Goal: Task Accomplishment & Management: Use online tool/utility

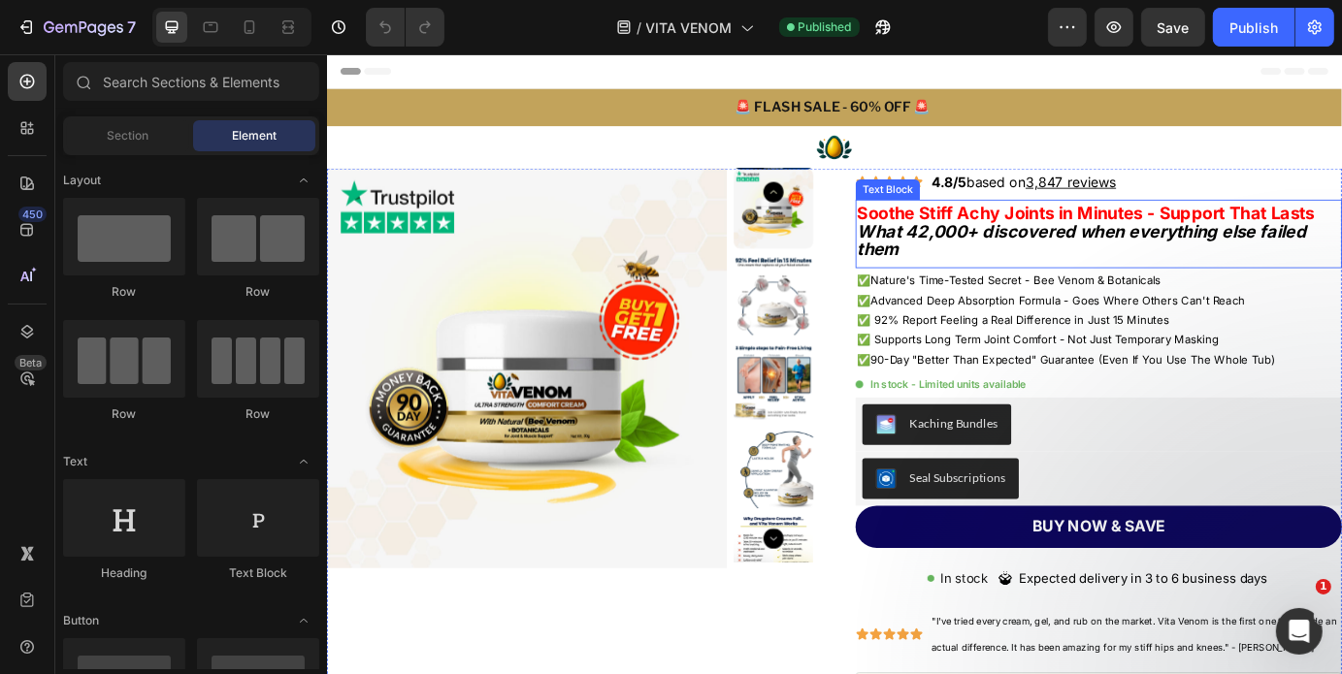
click at [1028, 232] on strong "Soothe Stiff Achy Joints in Minutes - Support That Lasts" at bounding box center [1196, 235] width 525 height 23
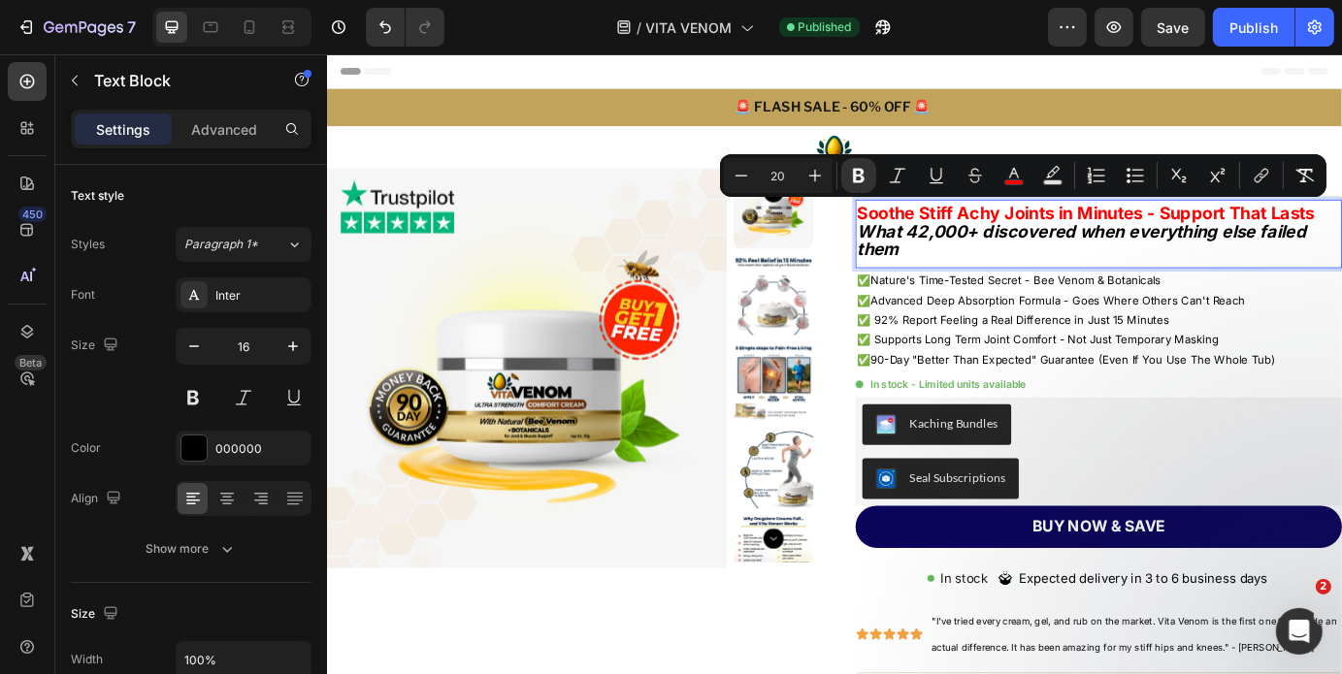
click at [968, 245] on strong "Soothe Stiff Achy Joints in Minutes - Support That Lasts" at bounding box center [1196, 235] width 525 height 23
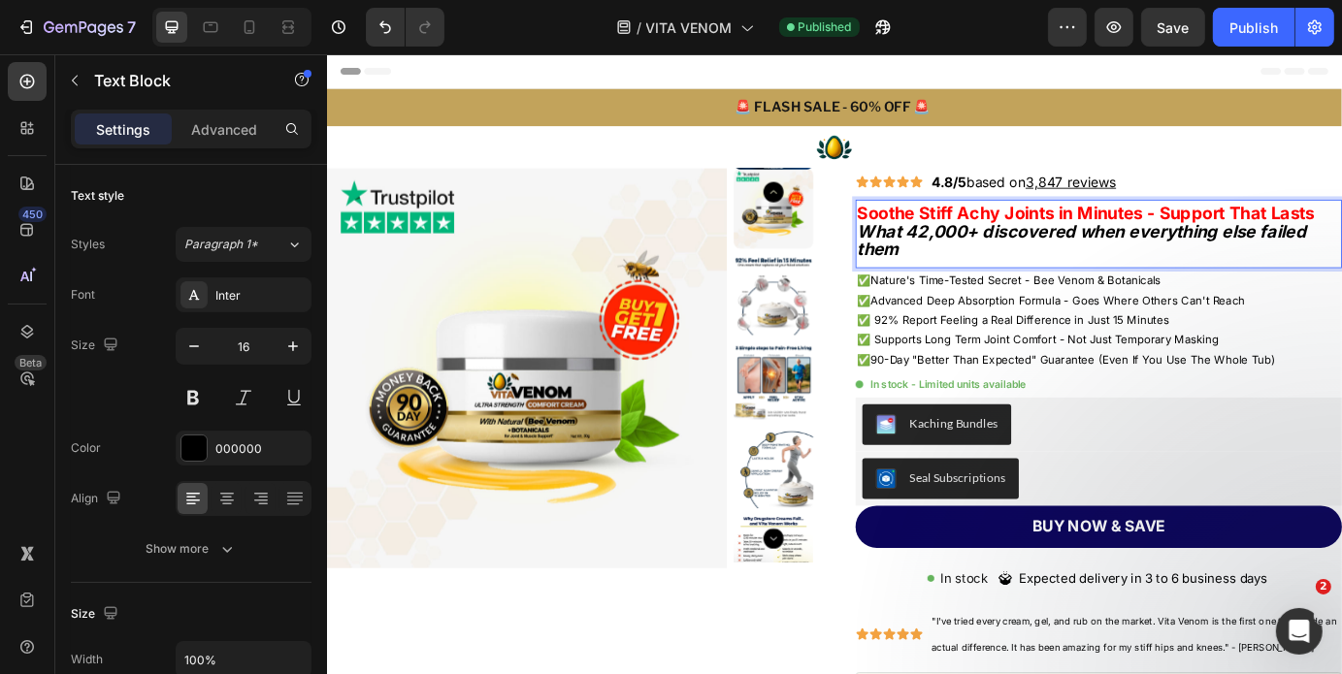
click at [954, 233] on strong "Soothe Stiff Achy Joints in Minutes - Support That Lasts" at bounding box center [1196, 235] width 525 height 23
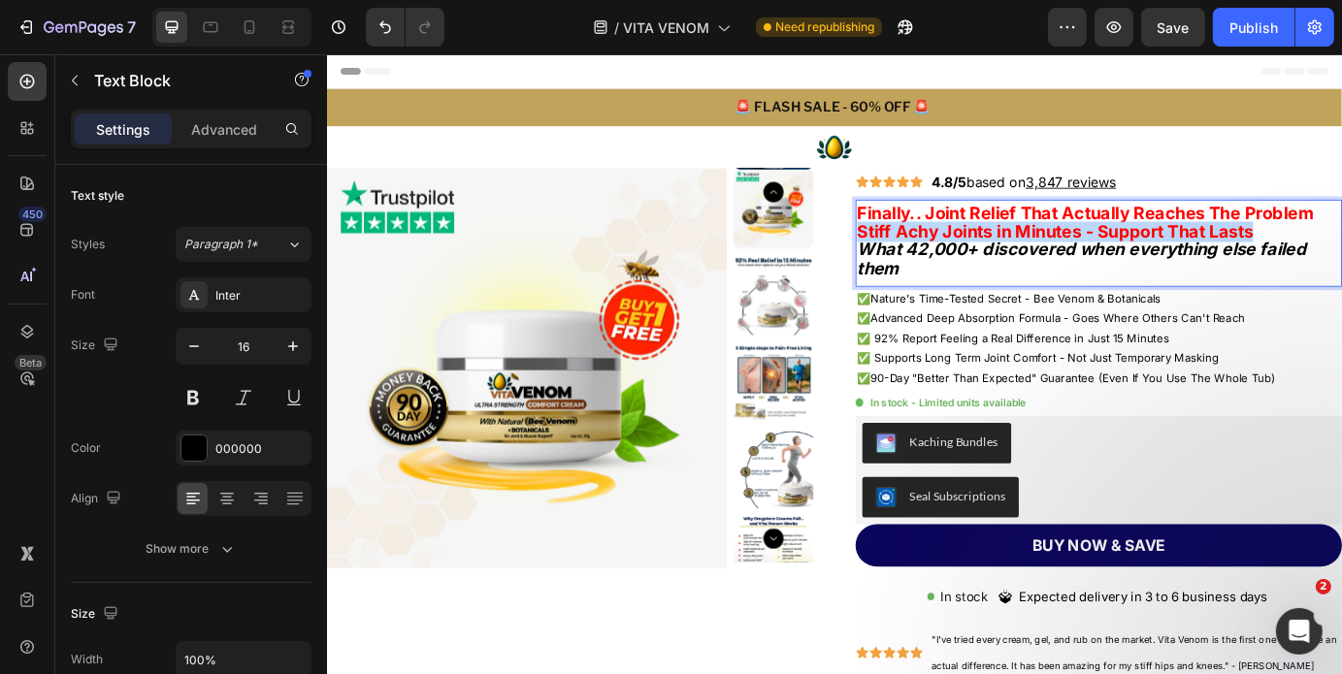
drag, startPoint x: 1401, startPoint y: 253, endPoint x: 931, endPoint y: 255, distance: 470.6
click at [934, 255] on p "Finally.. Joint Relief That Actually Reaches The Problem Stiff Achy Joints in M…" at bounding box center [1211, 247] width 554 height 43
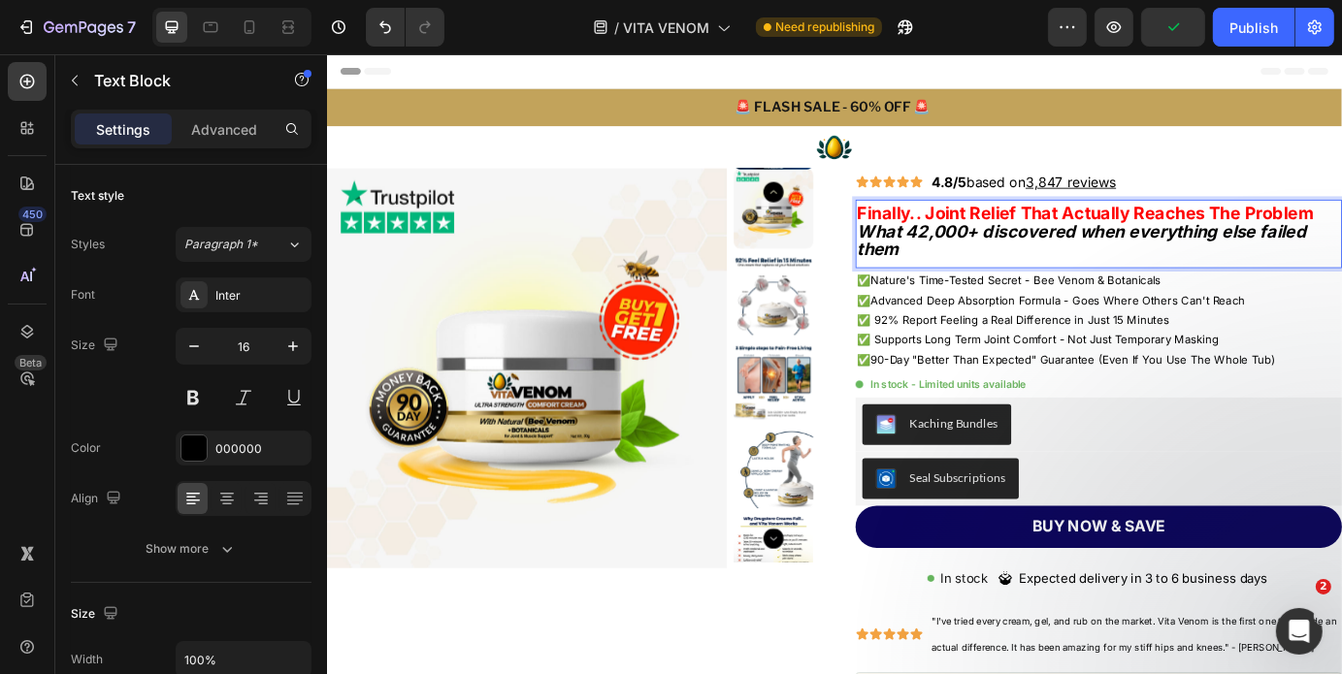
click at [1021, 287] on p "What 42,000+ discovered when everything else failed them" at bounding box center [1211, 268] width 554 height 43
click at [1027, 315] on span "Nature's Time-Tested Secret - Bee Venom & Botanicals" at bounding box center [1116, 313] width 333 height 16
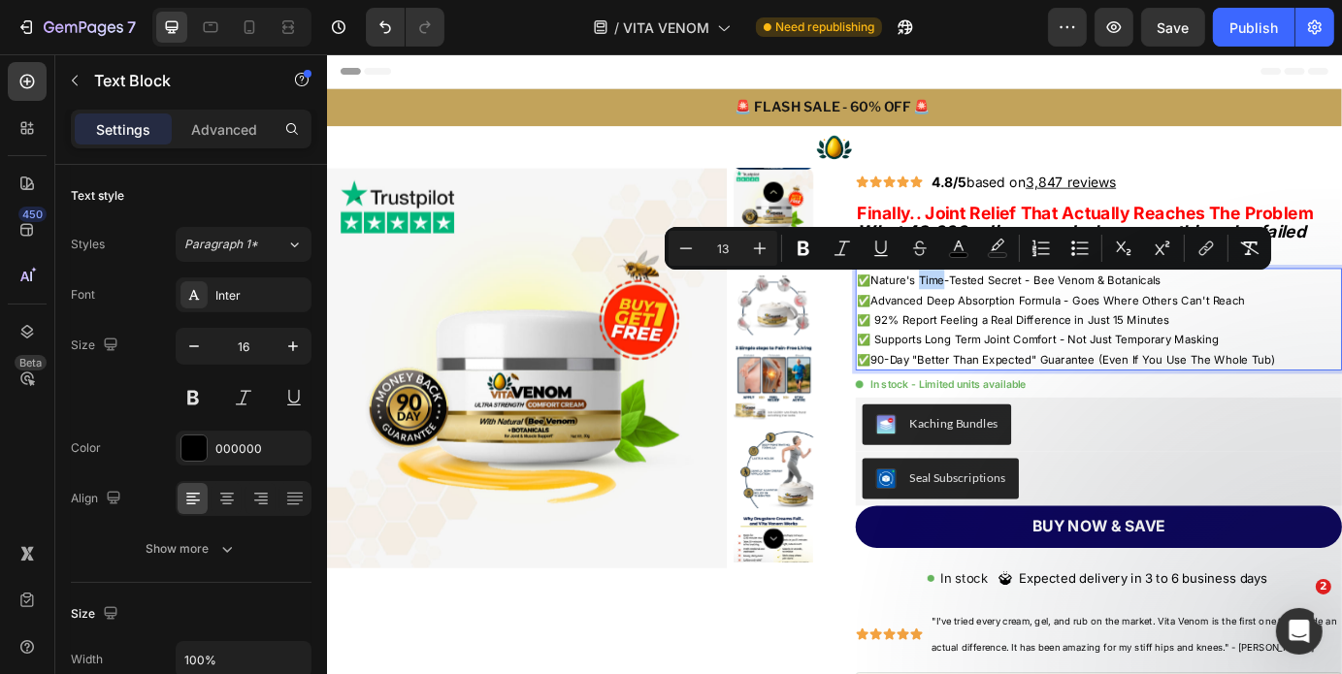
click at [1027, 315] on span "Nature's Time-Tested Secret - Bee Venom & Botanicals" at bounding box center [1116, 313] width 333 height 16
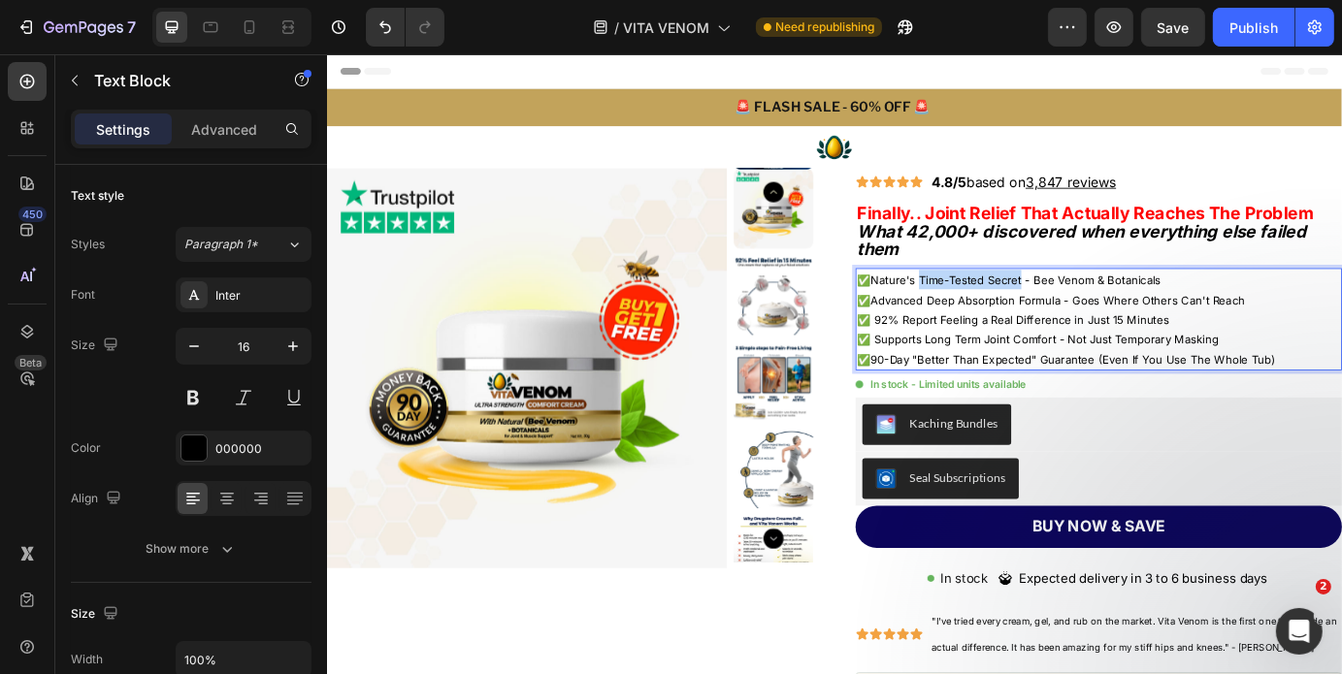
drag, startPoint x: 1028, startPoint y: 315, endPoint x: 1097, endPoint y: 318, distance: 69.9
click at [1097, 318] on span "Nature's Time-Tested Secret - Bee Venom & Botanicals" at bounding box center [1116, 313] width 333 height 16
click at [1204, 312] on span "Nature's Powerful Bee Venom Formula - Bee Venom & Botanicals" at bounding box center [1147, 313] width 395 height 16
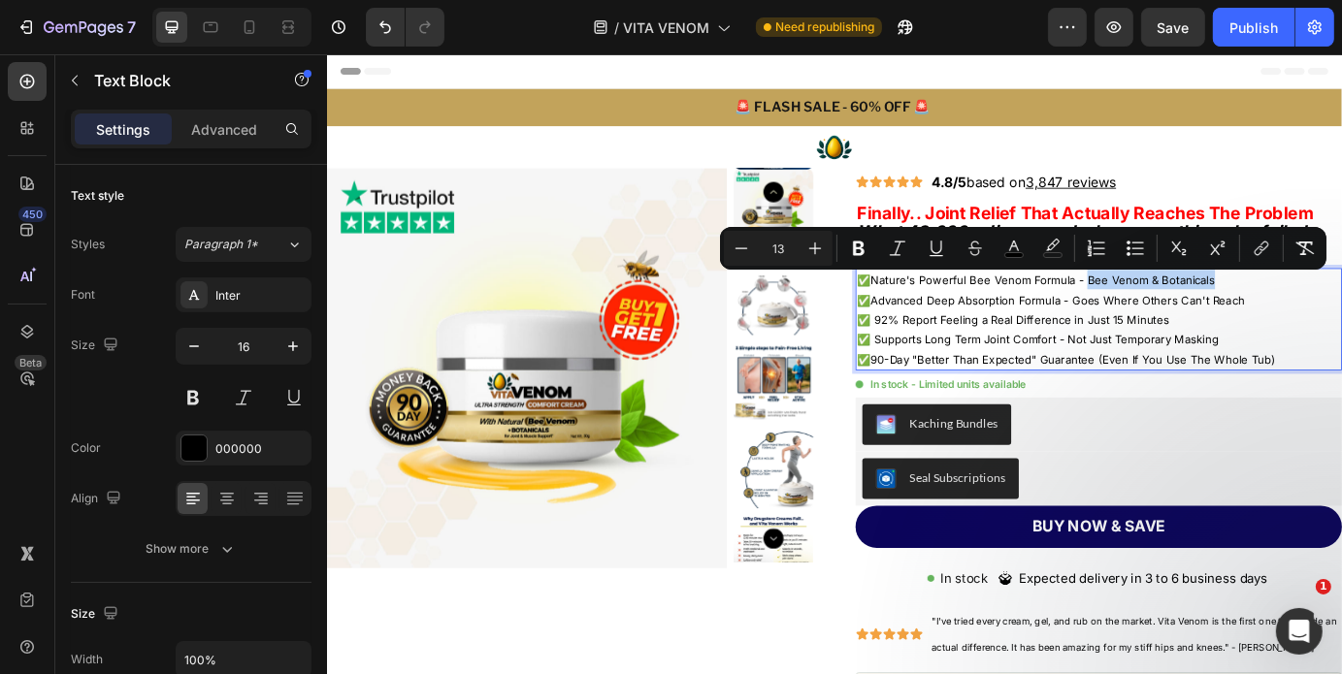
drag, startPoint x: 1204, startPoint y: 312, endPoint x: 1323, endPoint y: 322, distance: 118.8
click at [1323, 322] on p "✅ Nature's Powerful Bee Venom Formula - Bee Venom & Botanicals" at bounding box center [1211, 312] width 554 height 22
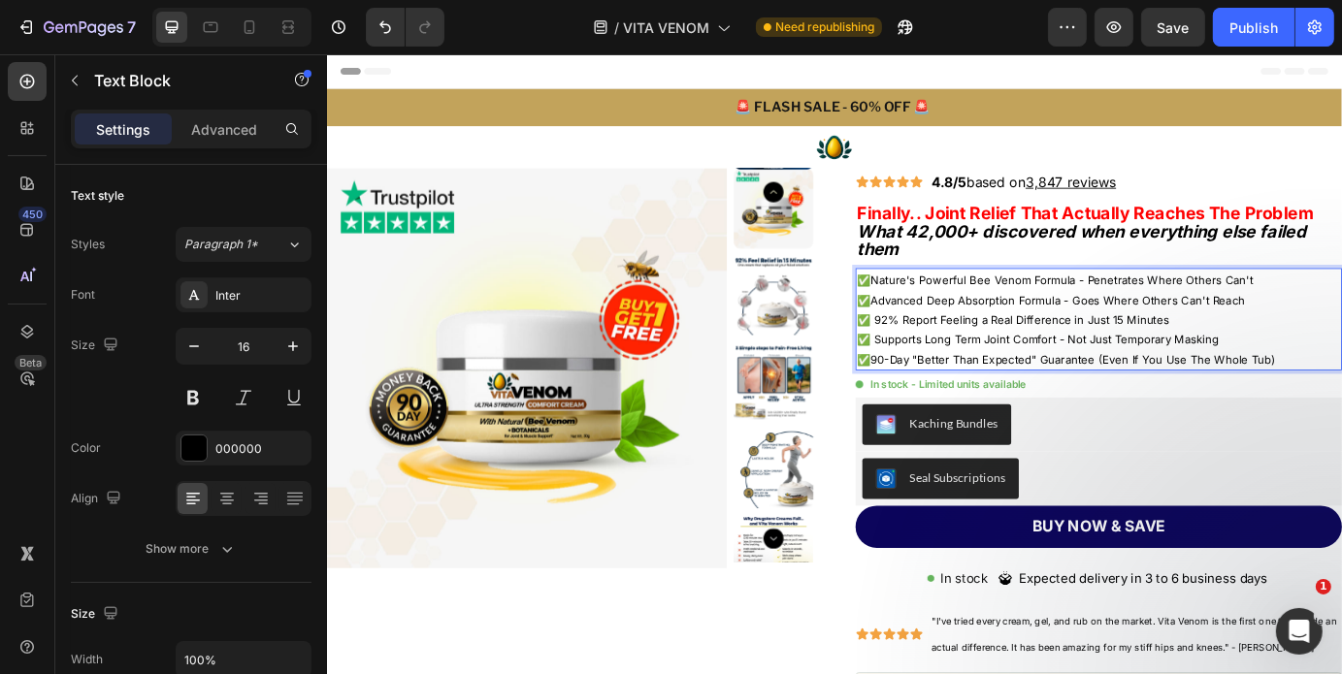
click at [1186, 339] on span "Advanced Deep Absorption Formula - Goes Where Others Can't Reach" at bounding box center [1164, 336] width 429 height 16
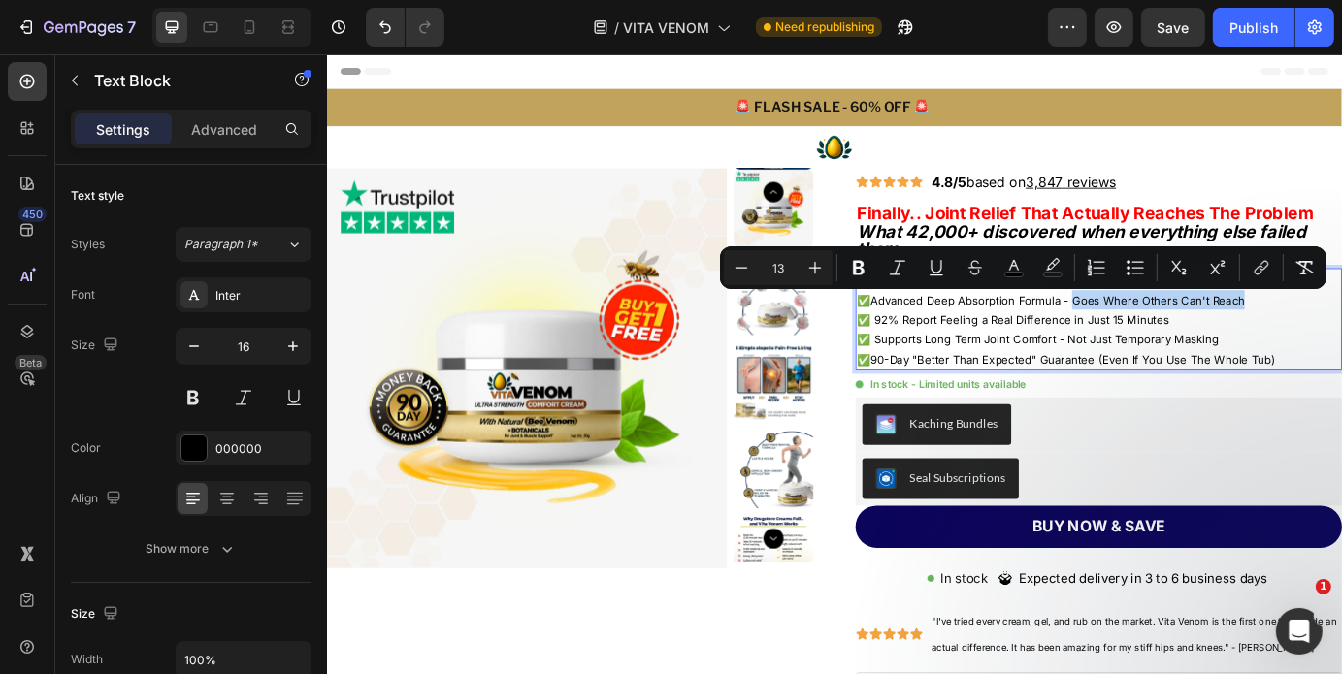
drag, startPoint x: 1186, startPoint y: 339, endPoint x: 1346, endPoint y: 341, distance: 160.1
click at [1341, 341] on span "Advanced Deep Absorption Formula - Goes Where Others Can't Reach" at bounding box center [1164, 336] width 429 height 16
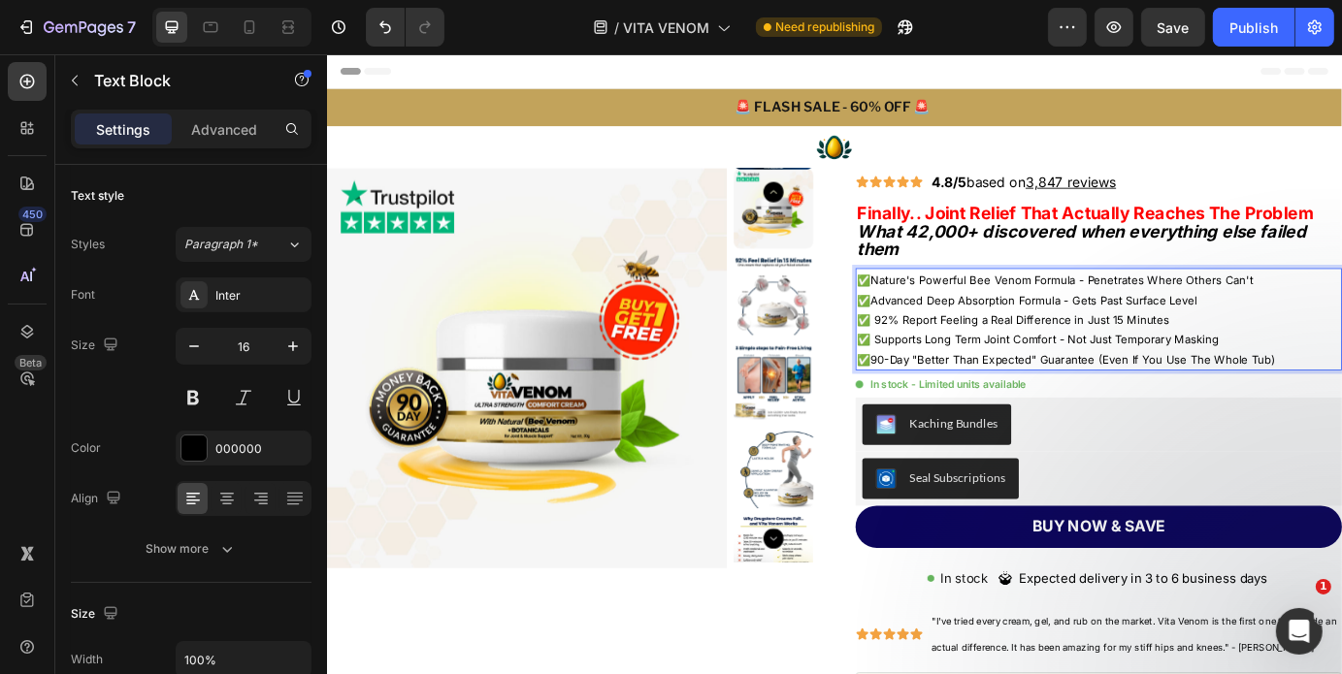
click at [951, 364] on span "✅ 92% Report Feeling a Real Difference in Just 15 Minutes" at bounding box center [1113, 358] width 358 height 16
drag, startPoint x: 951, startPoint y: 364, endPoint x: 1264, endPoint y: 352, distance: 313.6
click at [1264, 352] on span "✅ 92% Report Feeling a Real Difference in Just 15 Minutes" at bounding box center [1113, 358] width 358 height 16
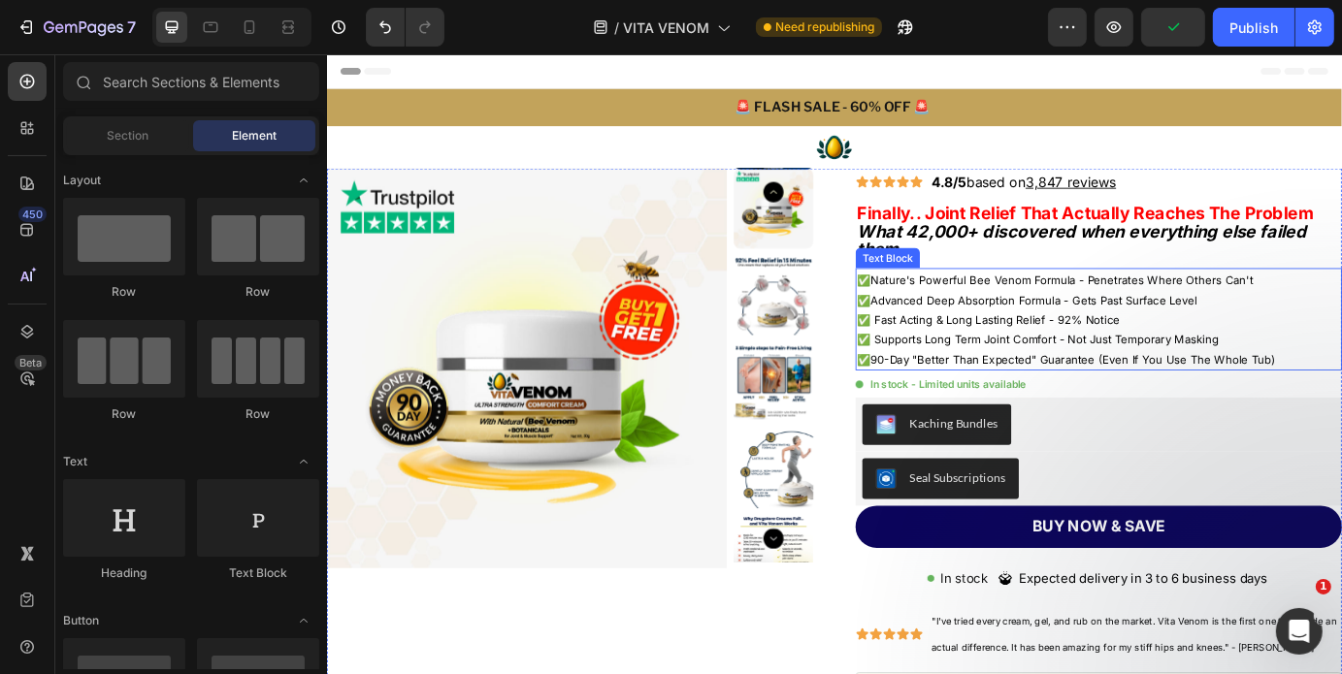
click at [1248, 359] on p "✅ Fast Acting & Long Lasting Relief - 92% Notice" at bounding box center [1211, 357] width 554 height 22
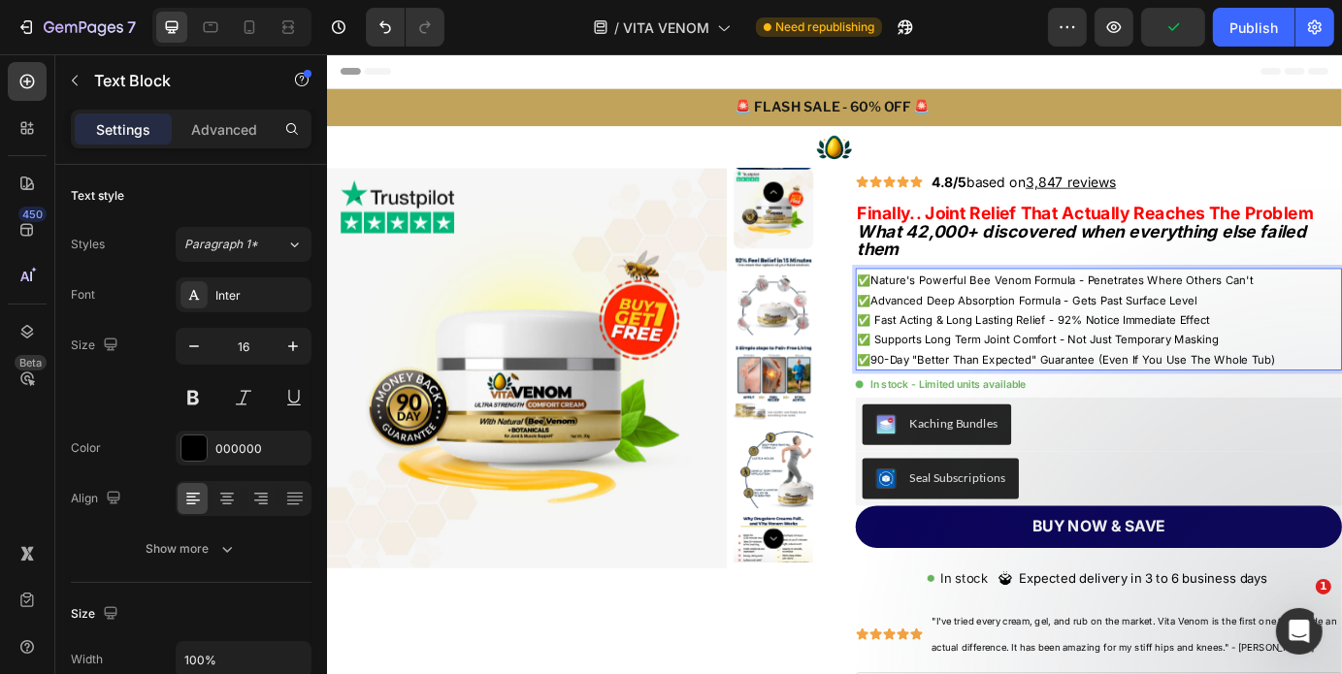
click at [1318, 357] on span "✅ Fast Acting & Long Lasting Relief - 92% Notice Immediate Effect" at bounding box center [1136, 358] width 405 height 16
click at [958, 382] on span "✅ Supports Long Term Joint Comfort - Not Just Temporary Masking" at bounding box center [1141, 381] width 414 height 16
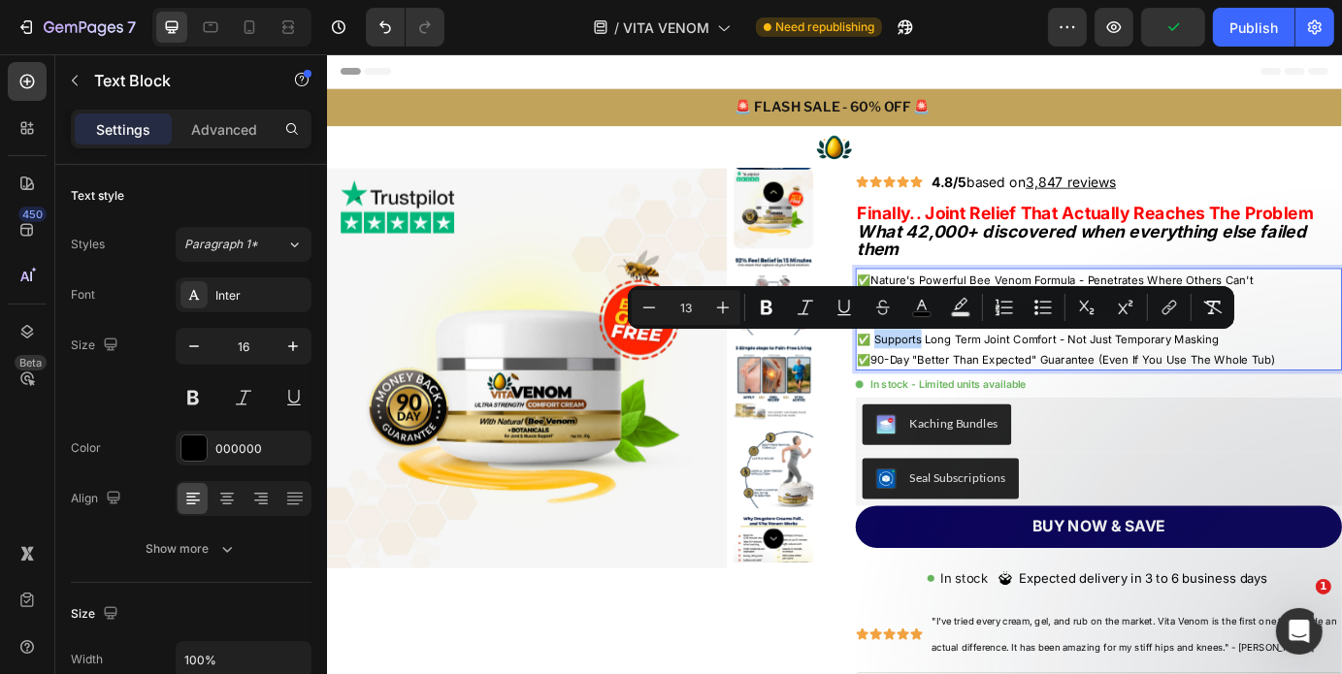
drag, startPoint x: 958, startPoint y: 381, endPoint x: 979, endPoint y: 384, distance: 21.5
click at [979, 384] on span "✅ Supports Long Term Joint Comfort - Not Just Temporary Masking" at bounding box center [1141, 381] width 414 height 16
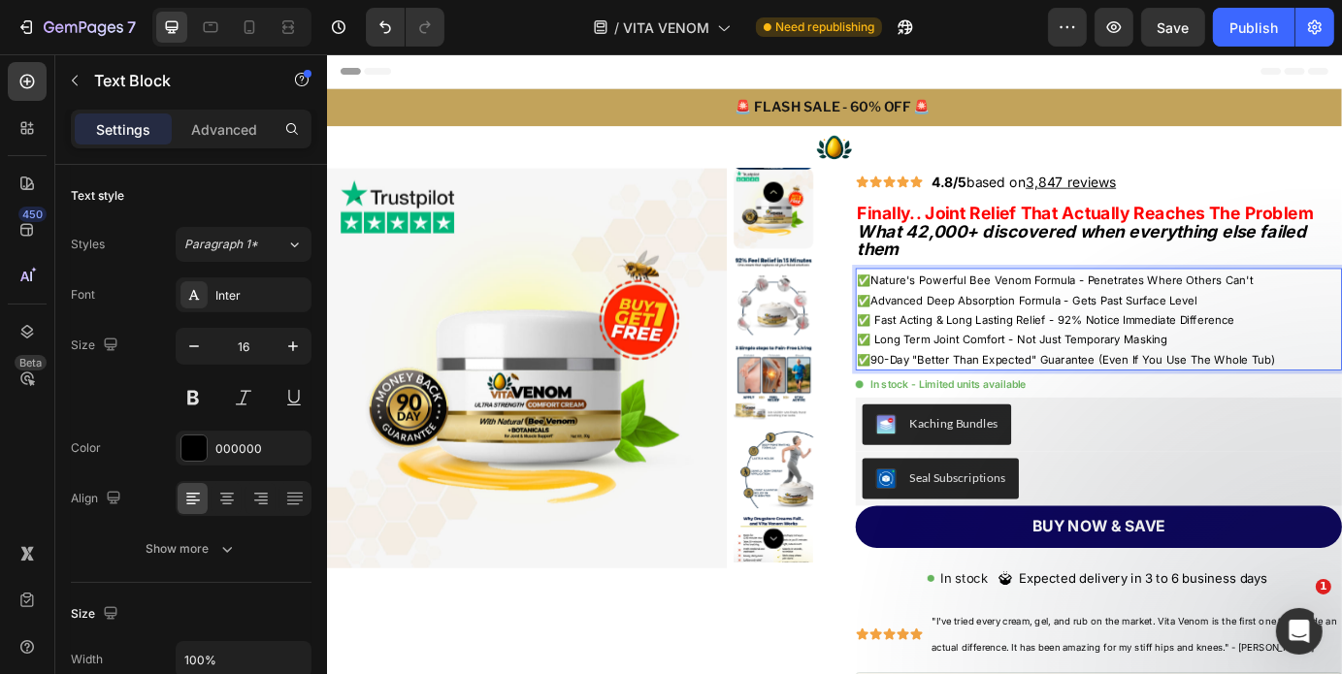
click at [1024, 361] on span "✅ Fast Acting & Long Lasting Relief - 92% Notice Immediate Difference" at bounding box center [1150, 358] width 433 height 16
drag, startPoint x: 1024, startPoint y: 361, endPoint x: 1075, endPoint y: 359, distance: 51.5
click at [1075, 359] on span "✅ Fast Acting & Long Lasting Relief - 92% Notice Immediate Difference" at bounding box center [1150, 358] width 433 height 16
click at [1001, 383] on span "✅ Long Term Joint Comfort - Not Just Temporary Masking" at bounding box center [1112, 381] width 356 height 16
drag, startPoint x: 1002, startPoint y: 383, endPoint x: 1064, endPoint y: 384, distance: 62.1
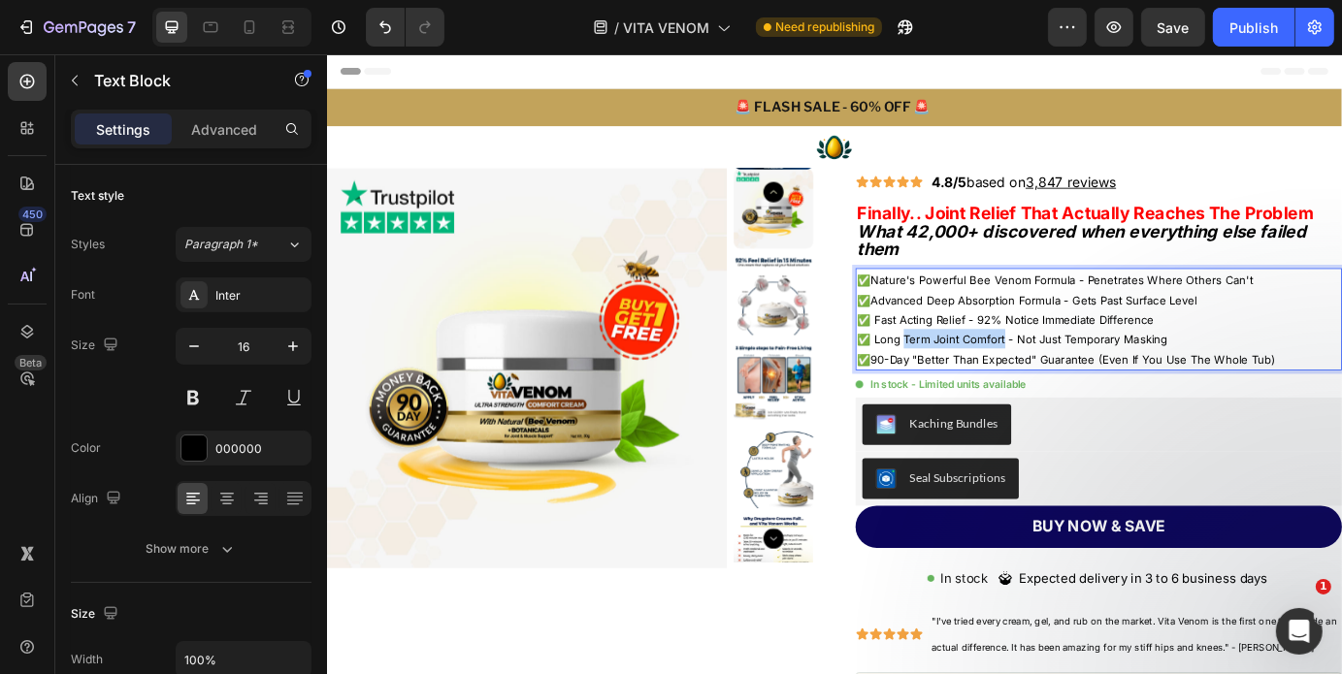
click at [1064, 384] on span "✅ Long Term Joint Comfort - Not Just Temporary Masking" at bounding box center [1112, 381] width 356 height 16
click at [1240, 391] on p "✅ Long Lasting Comfort - Not Just Temporary Masking" at bounding box center [1211, 380] width 554 height 22
click at [1010, 406] on span "90-Day "Better Than Expected" Guarantee (Even If You Use The Whole Tub)" at bounding box center [1182, 404] width 464 height 16
drag, startPoint x: 1010, startPoint y: 406, endPoint x: 1036, endPoint y: 405, distance: 26.2
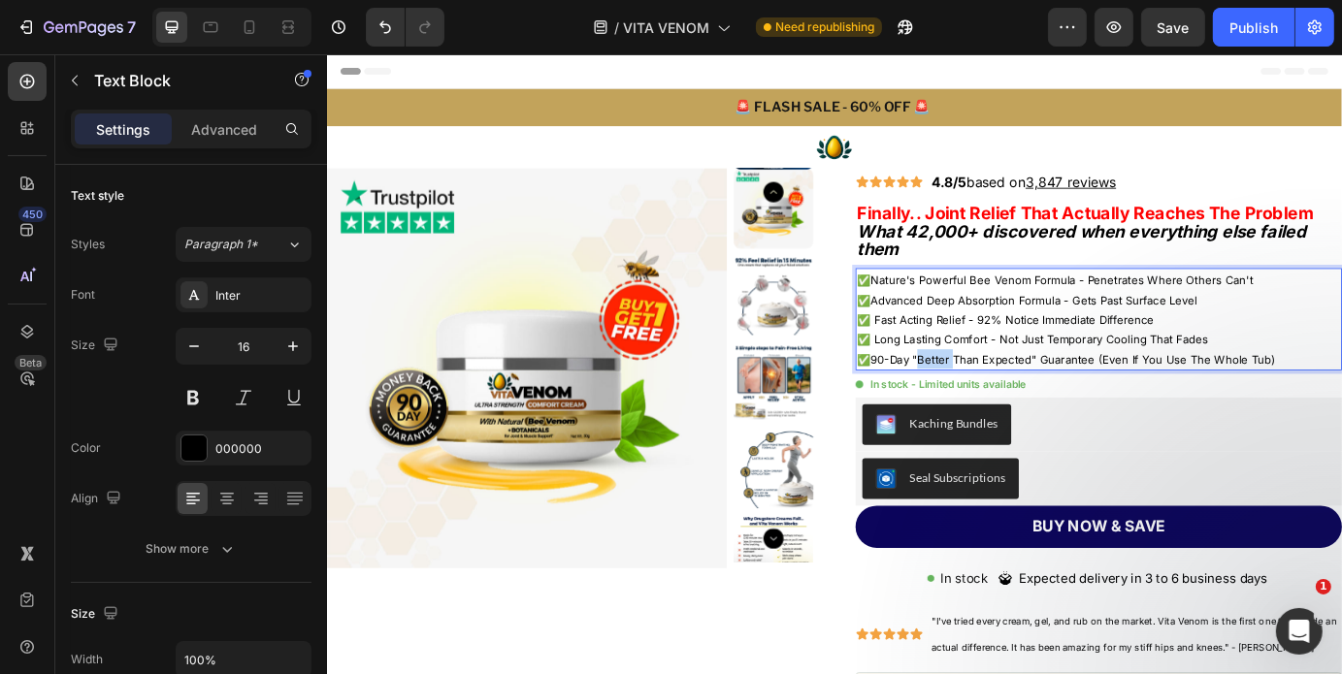
click at [1036, 405] on span "90-Day "Better Than Expected" Guarantee (Even If You Use The Whole Tub)" at bounding box center [1182, 404] width 464 height 16
drag, startPoint x: 999, startPoint y: 408, endPoint x: 1132, endPoint y: 409, distance: 132.9
click at [1132, 409] on span "90-Day "Better Than Expected" Guarantee (Even If You Use The Whole Tub)" at bounding box center [1182, 404] width 464 height 16
drag, startPoint x: 1137, startPoint y: 408, endPoint x: 996, endPoint y: 410, distance: 141.7
click at [996, 410] on span "90-Day "Better Than Expected" Guarantee (Even If You Use The Whole Tub)" at bounding box center [1182, 404] width 464 height 16
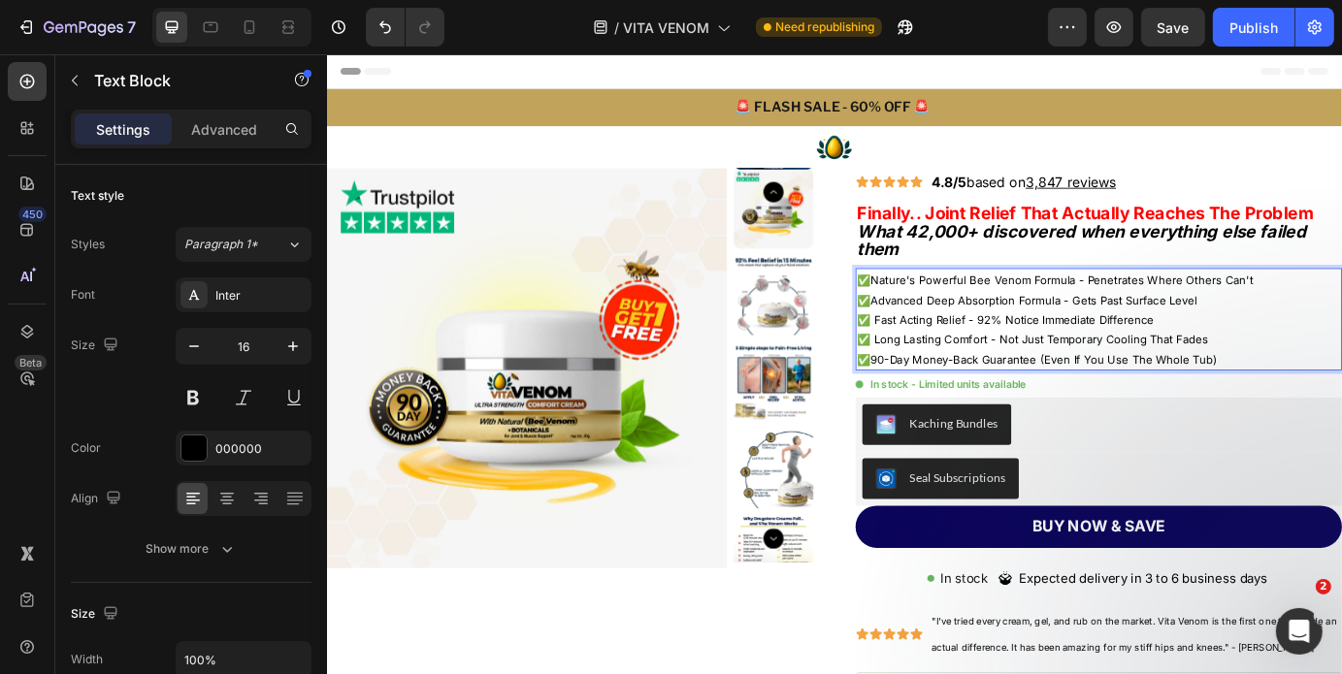
click at [1283, 400] on span "90-Day Money-Back Guarantee (Even If You Use The Whole Tub)" at bounding box center [1148, 404] width 397 height 16
click at [1341, 378] on p "✅ Long Lasting Comfort - Not Just Temporary Cooling That Fades" at bounding box center [1211, 380] width 554 height 22
click at [946, 239] on strong "Finally.. Joint Relief That Actually Reaches The Problem" at bounding box center [1195, 235] width 523 height 23
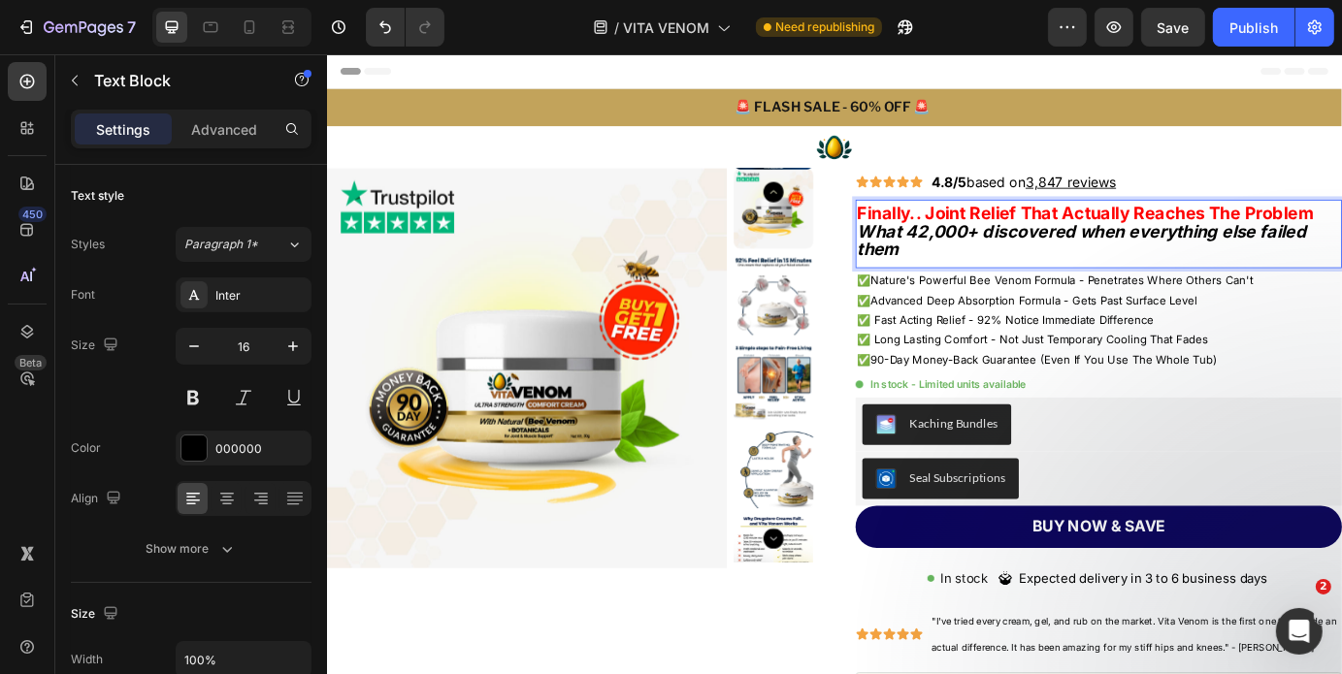
click at [946, 239] on strong "Finally.. Joint Relief That Actually Reaches The Problem" at bounding box center [1195, 235] width 523 height 23
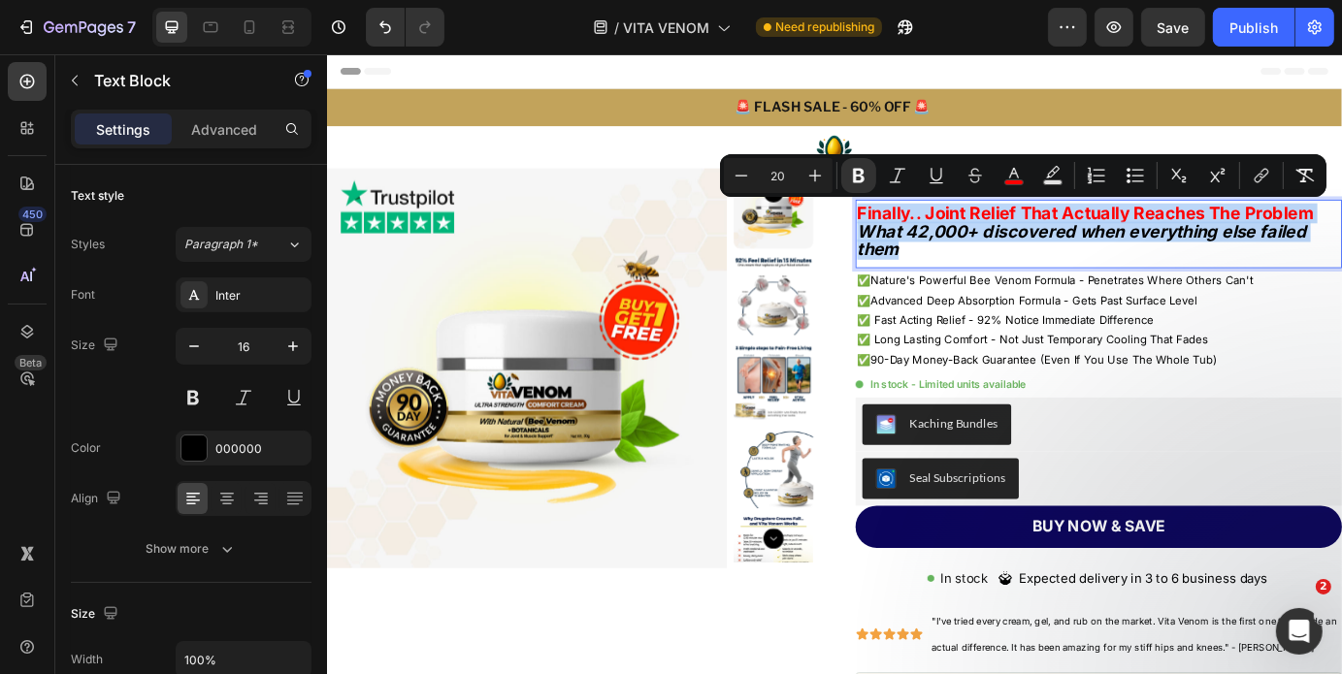
drag, startPoint x: 946, startPoint y: 239, endPoint x: 960, endPoint y: 256, distance: 22.1
click at [960, 256] on div "Finally.. Joint Relief That Actually Reaches The Problem What 42,000+ discovere…" at bounding box center [1212, 257] width 558 height 67
click at [960, 256] on strong "What 42,000+ discovered when everything else failed them" at bounding box center [1191, 268] width 515 height 45
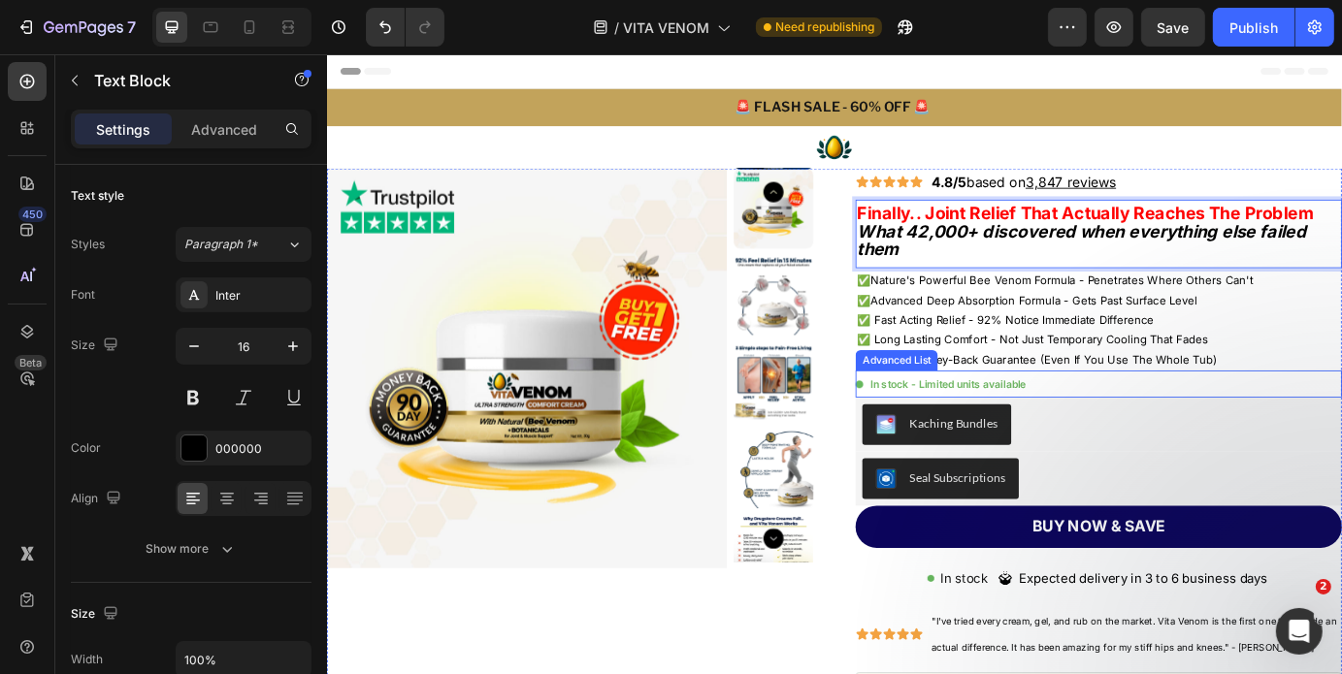
click at [1188, 426] on div "Image In stock - Limited units available Text Block" at bounding box center [1212, 431] width 558 height 31
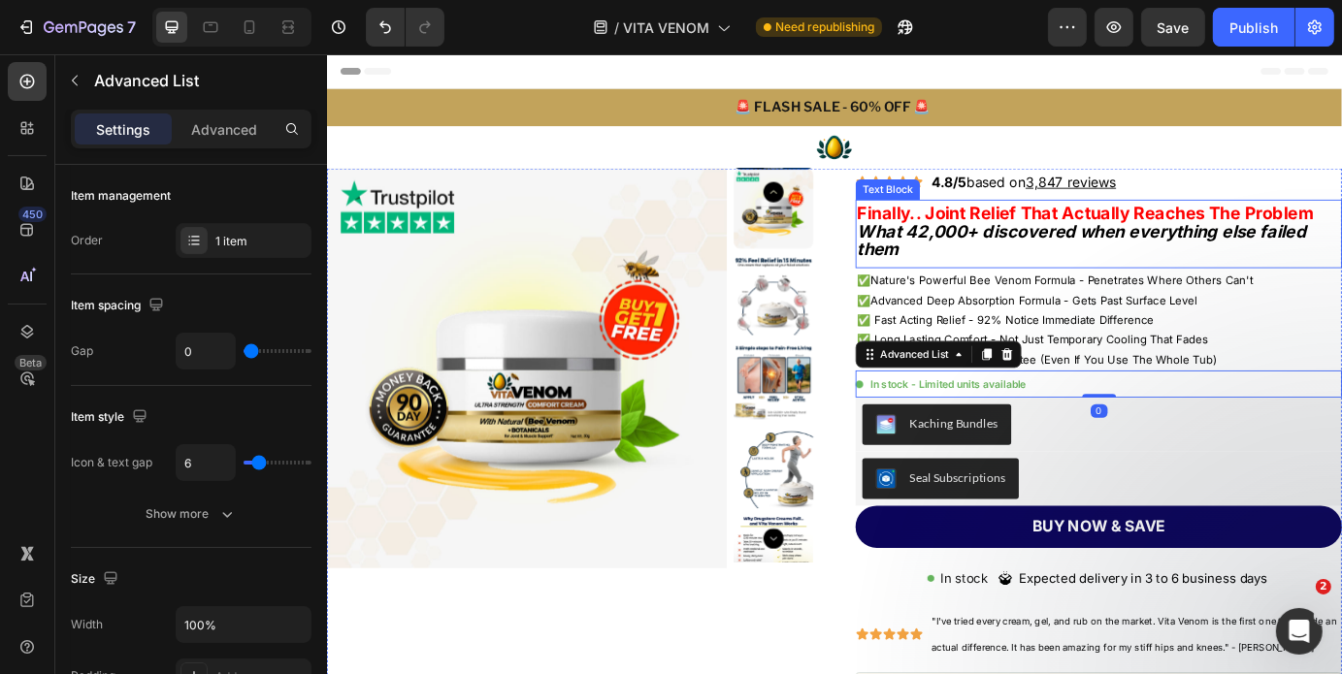
click at [1029, 262] on strong "What 42,000+ discovered when everything else failed them" at bounding box center [1191, 268] width 515 height 45
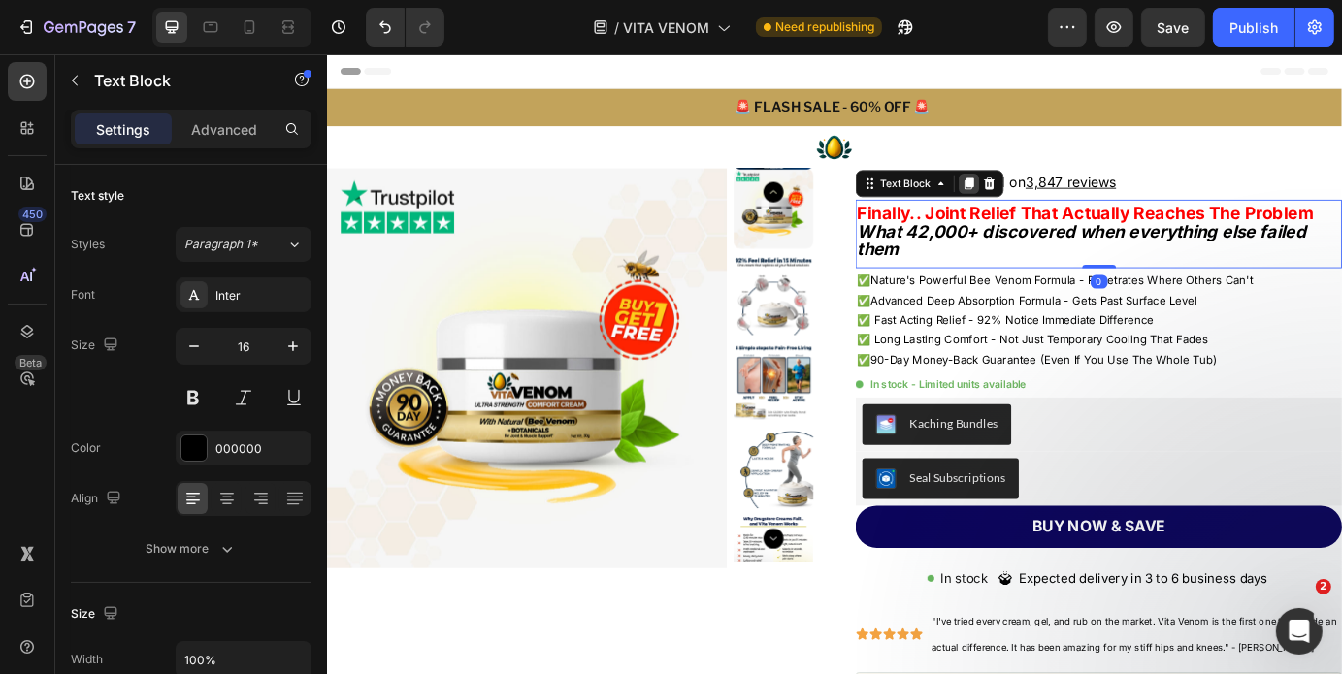
click at [1062, 208] on icon at bounding box center [1063, 202] width 16 height 16
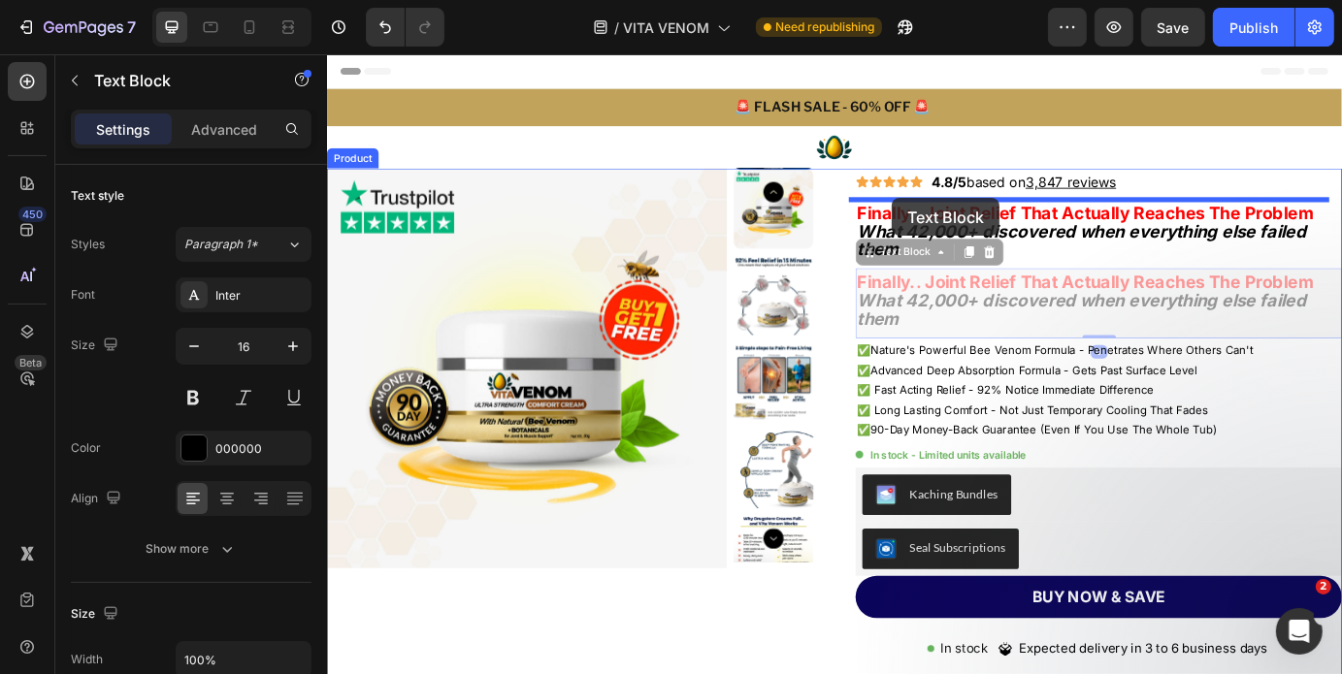
drag, startPoint x: 937, startPoint y: 291, endPoint x: 974, endPoint y: 218, distance: 81.6
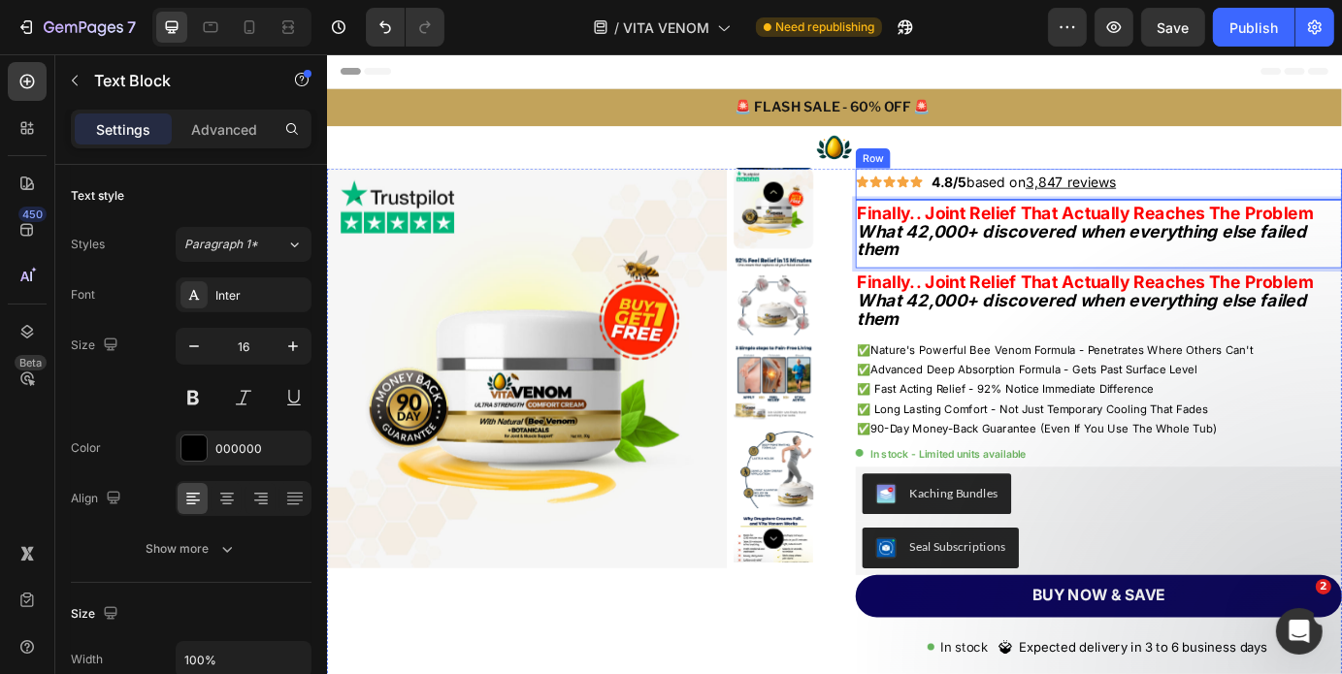
click at [1240, 204] on div "Icon Icon Icon Icon Icon Icon List Row 4.8/5 based on 3,847 reviews Text [GEOGR…" at bounding box center [1212, 202] width 558 height 36
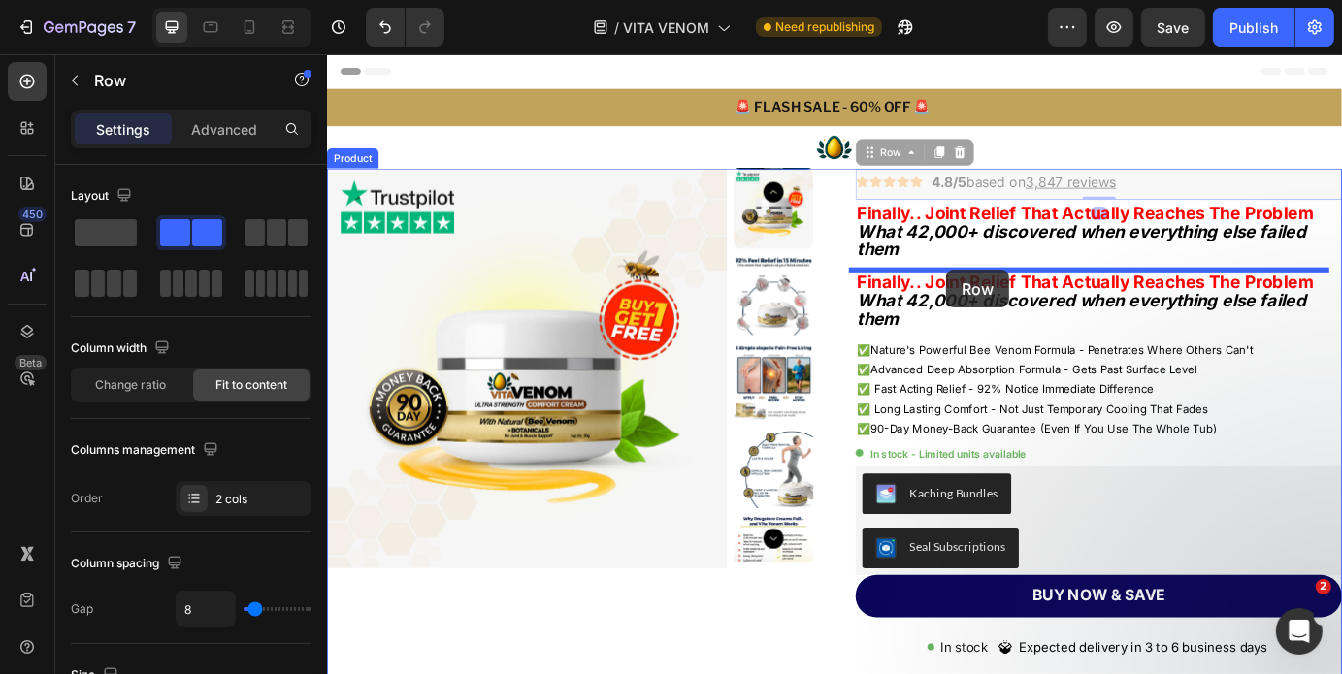
drag, startPoint x: 938, startPoint y: 165, endPoint x: 1037, endPoint y: 301, distance: 168.1
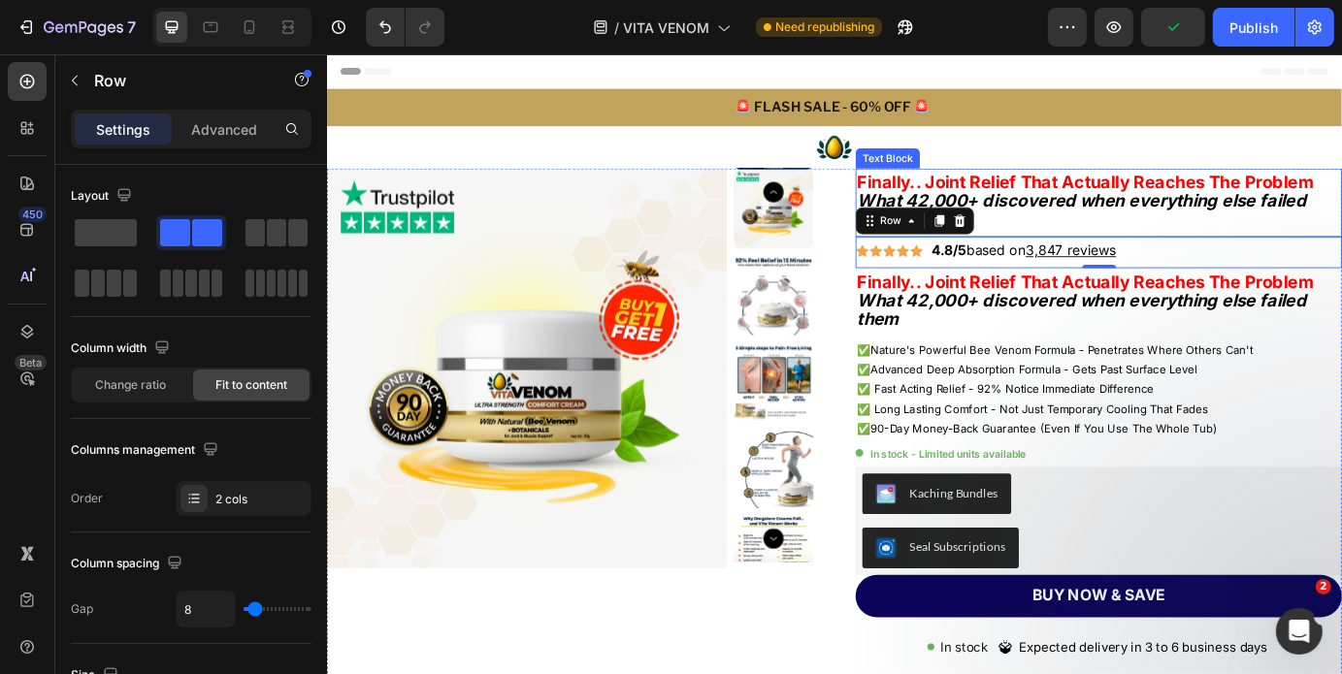
click at [978, 195] on strong "Finally.. Joint Relief That Actually Reaches The Problem" at bounding box center [1195, 199] width 523 height 23
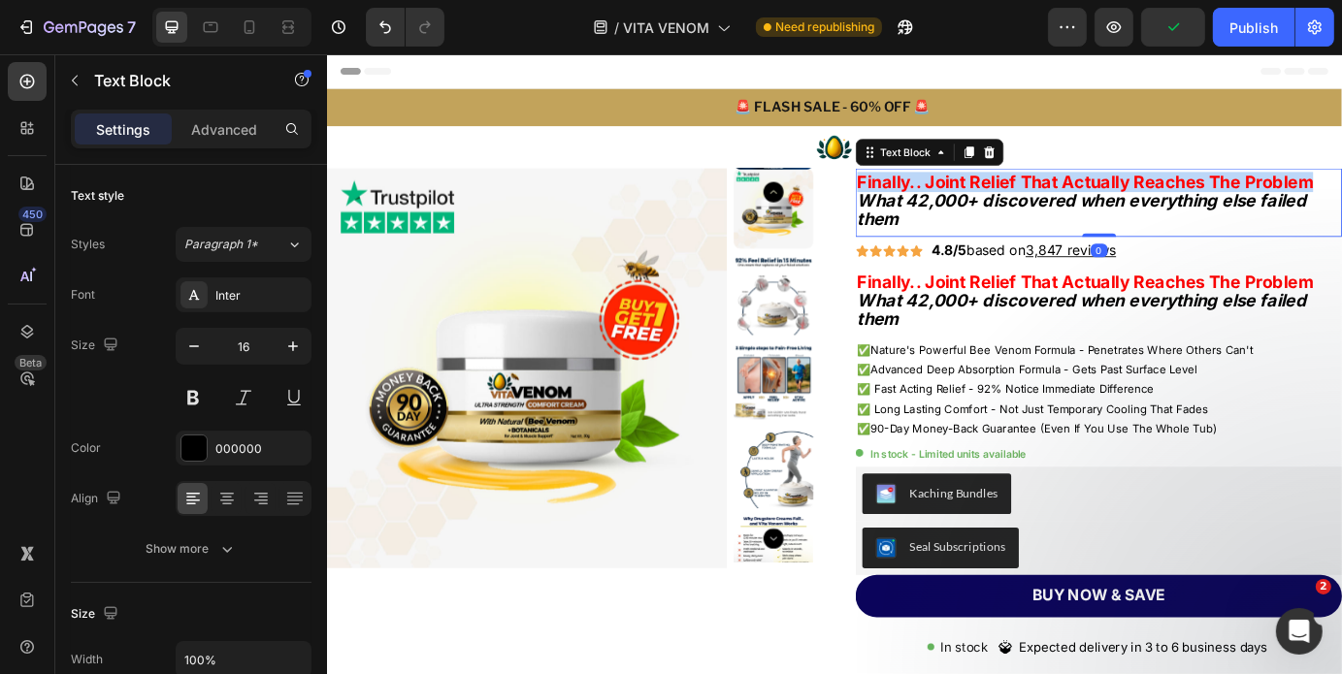
click at [978, 195] on strong "Finally.. Joint Relief That Actually Reaches The Problem" at bounding box center [1195, 199] width 523 height 23
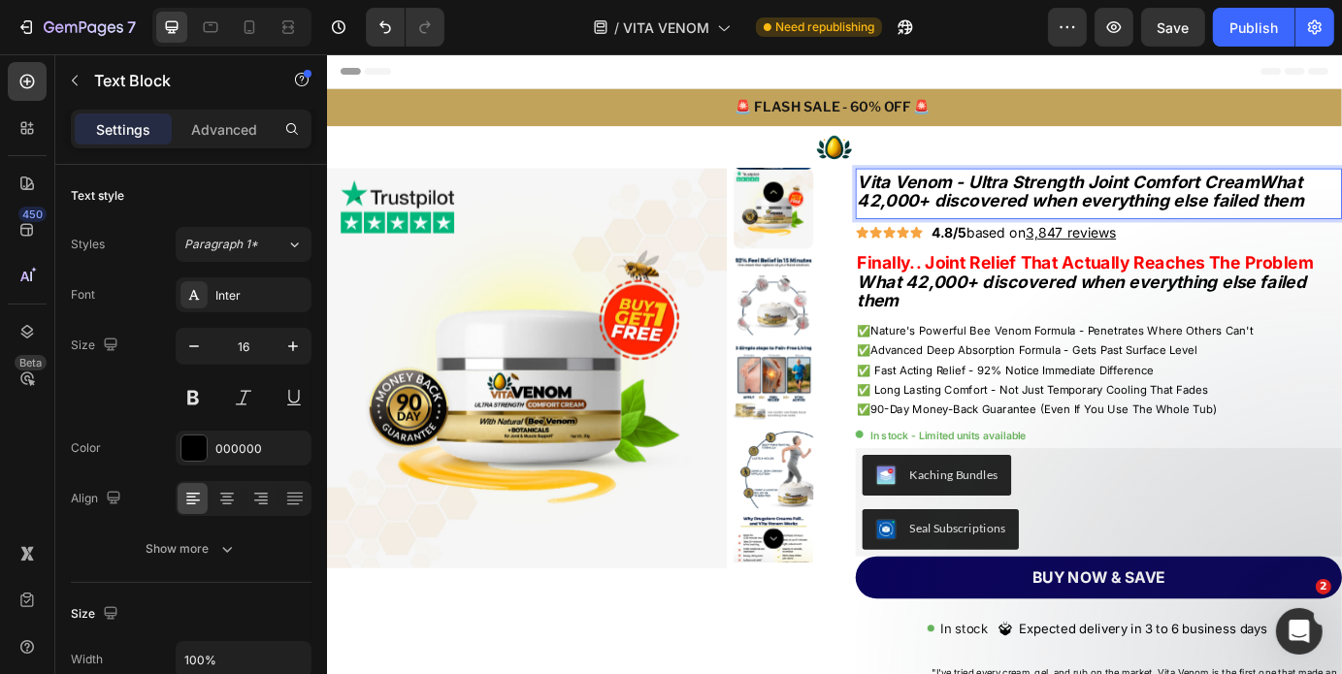
click at [1341, 197] on strong "Vita Venom - Ultra Strength Joint Comfort CreamWhat 42,000+ discovered when eve…" at bounding box center [1190, 210] width 512 height 45
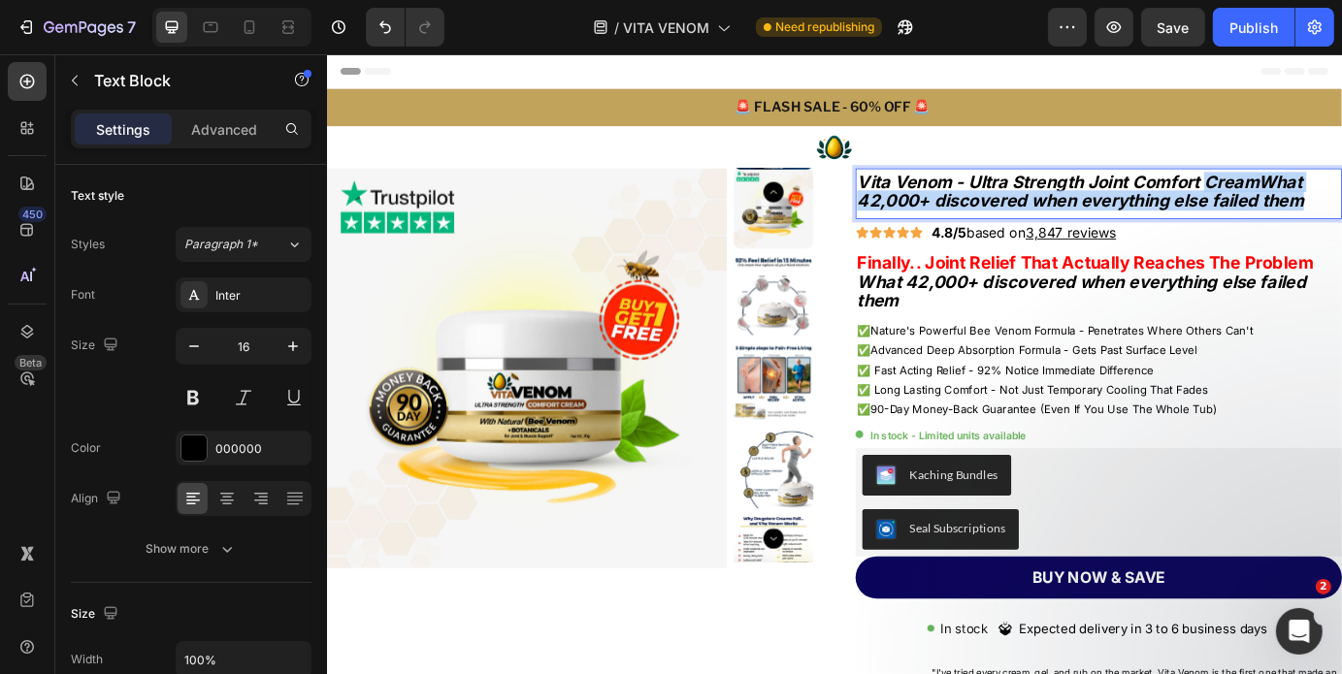
drag, startPoint x: 1393, startPoint y: 197, endPoint x: 1436, endPoint y: 227, distance: 52.2
click at [1341, 227] on strong "Vita Venom - Ultra Strength Joint Comfort CreamWhat 42,000+ discovered when eve…" at bounding box center [1190, 210] width 512 height 45
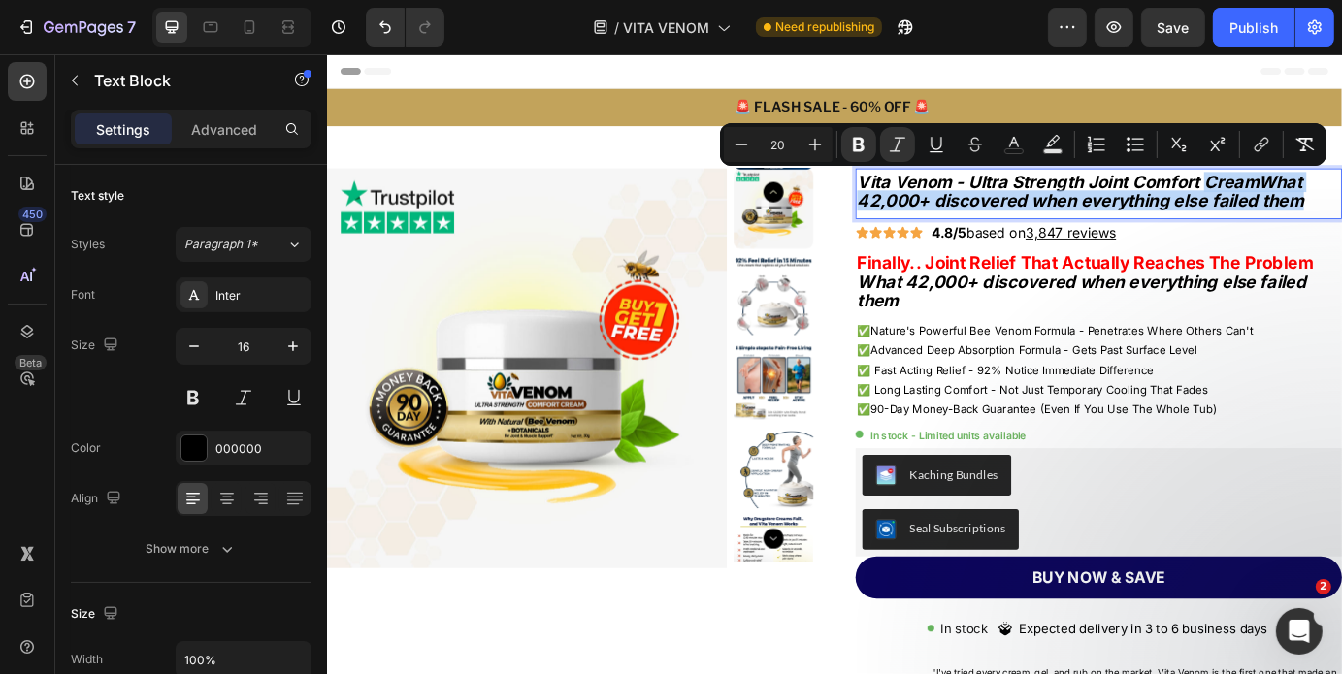
click at [1341, 227] on strong "Vita Venom - Ultra Strength Joint Comfort CreamWhat 42,000+ discovered when eve…" at bounding box center [1190, 210] width 512 height 45
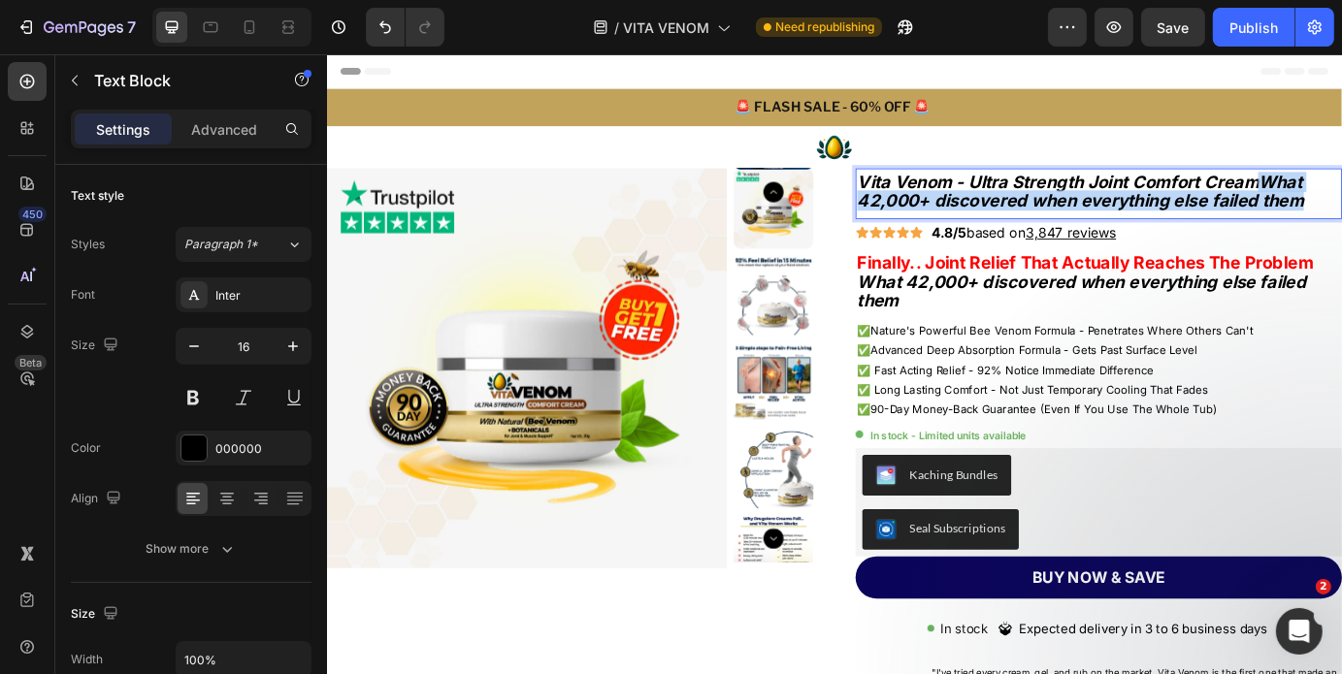
drag, startPoint x: 1440, startPoint y: 228, endPoint x: 1395, endPoint y: 203, distance: 51.3
click at [1341, 203] on p "Vita Venom - Ultra Strength Joint Comfort CreamWhat 42,000+ discovered when eve…" at bounding box center [1211, 211] width 554 height 43
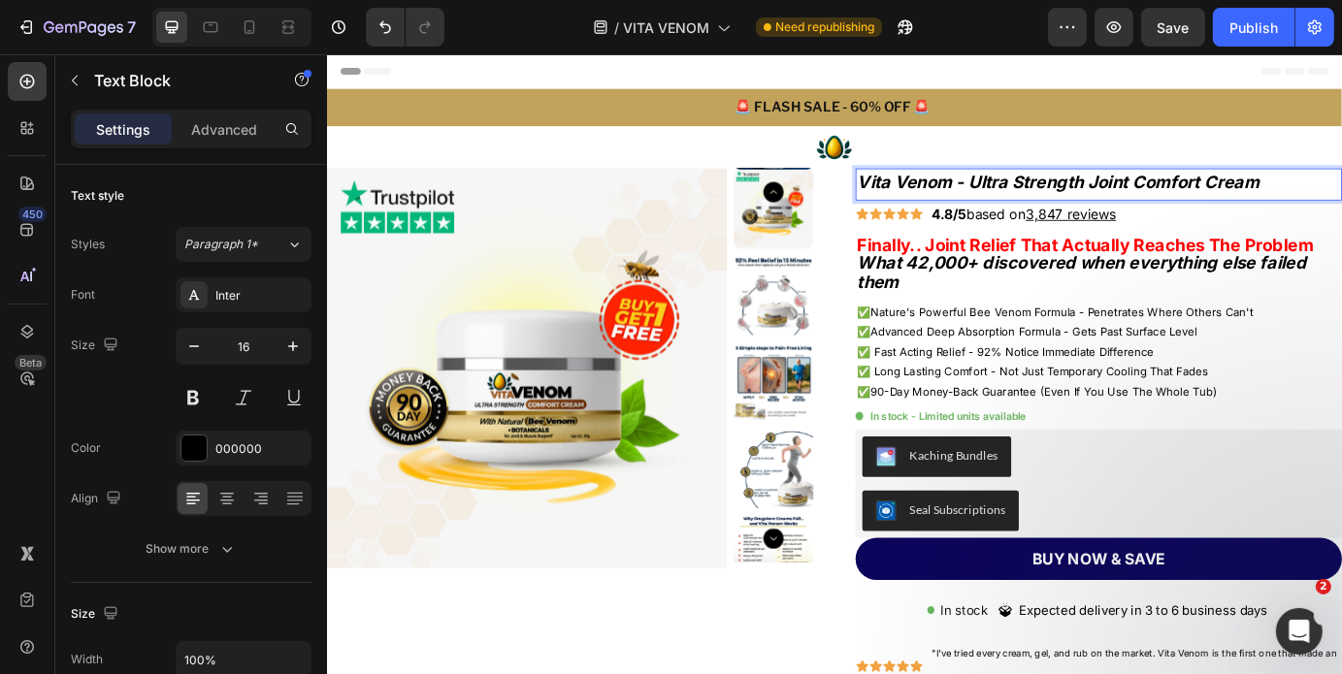
click at [1029, 204] on strong "Vita Venom - Ultra Strength Joint Comfort Cream" at bounding box center [1164, 199] width 461 height 23
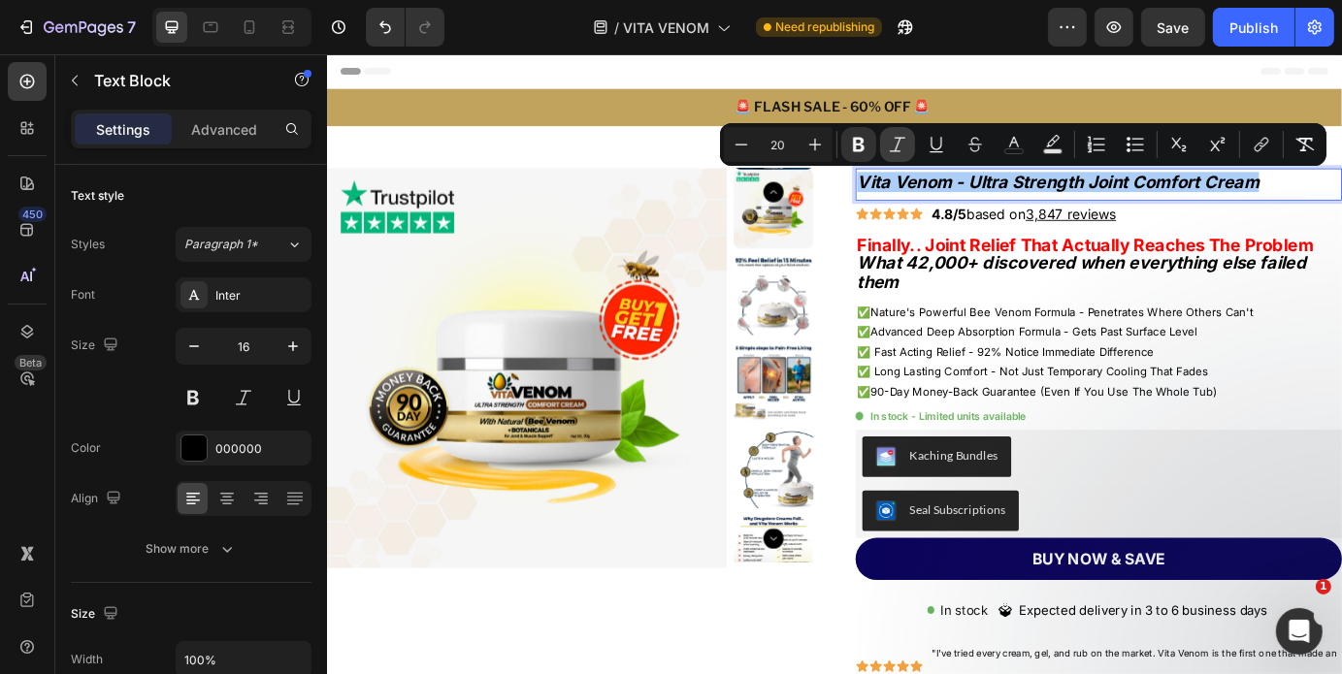
click at [905, 143] on icon "Editor contextual toolbar" at bounding box center [897, 144] width 19 height 19
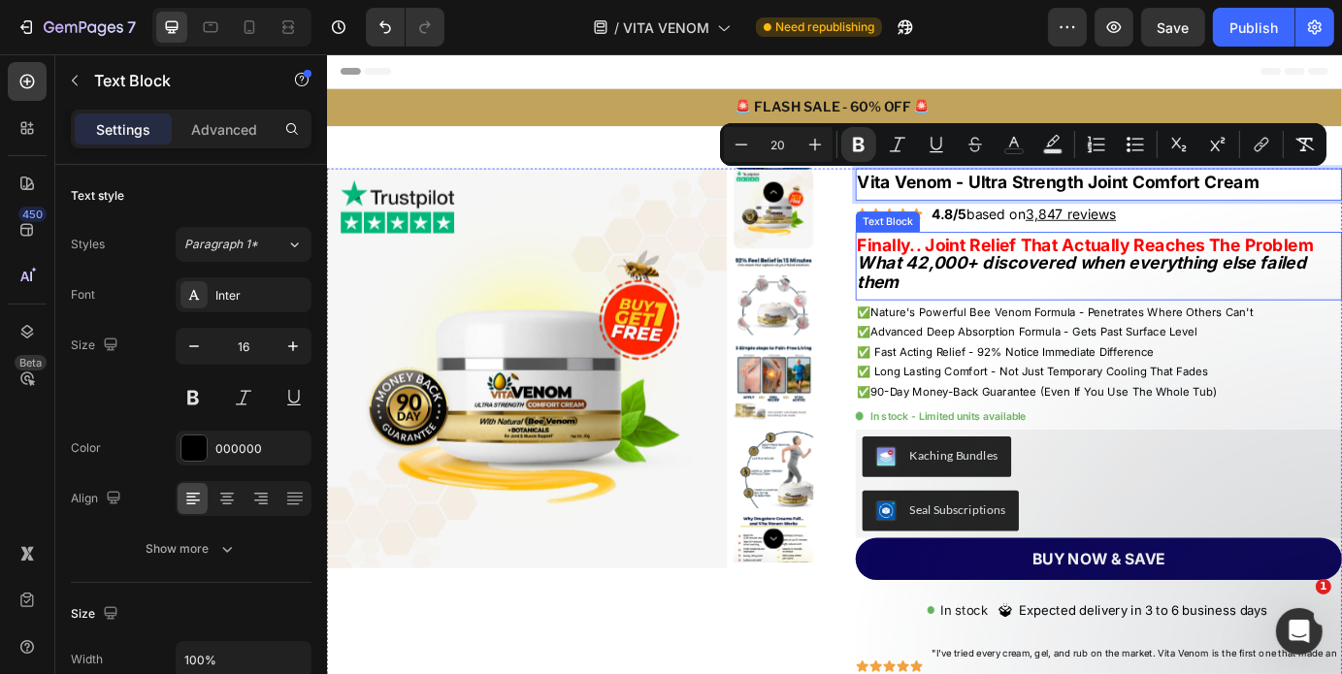
click at [993, 298] on strong "What 42,000+ discovered when everything else failed them" at bounding box center [1191, 303] width 515 height 45
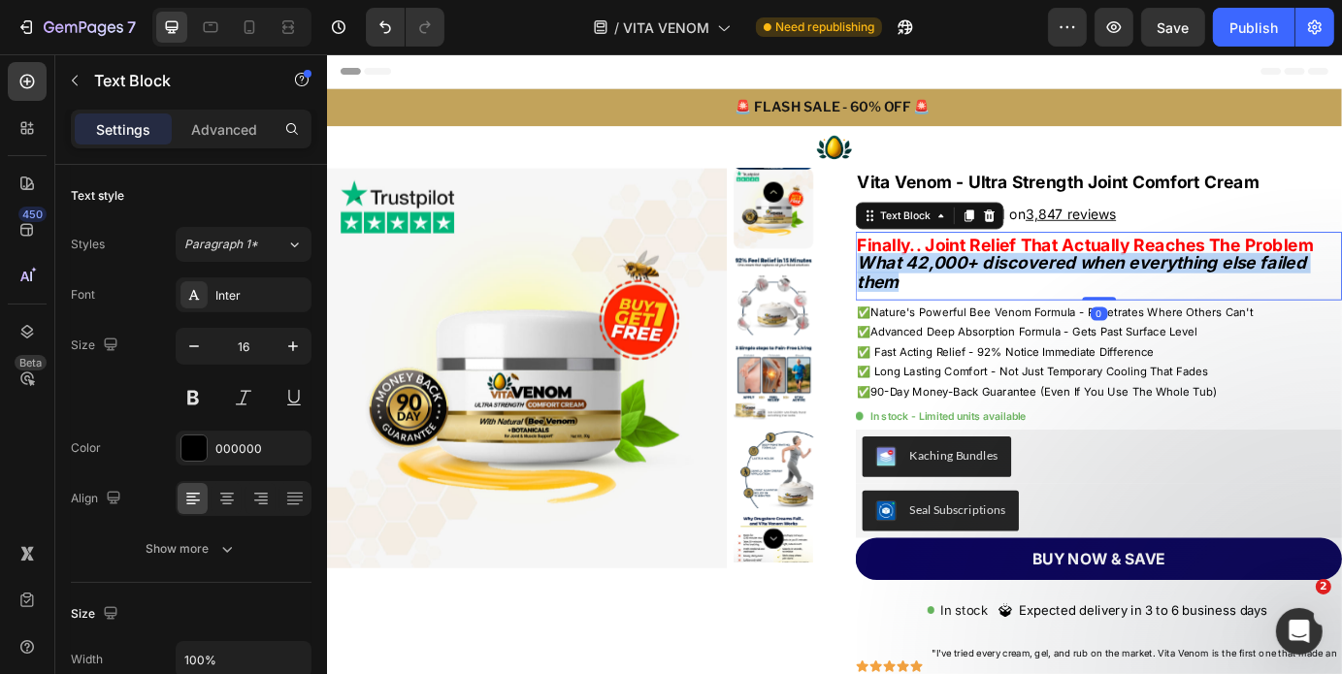
click at [993, 298] on strong "What 42,000+ discovered when everything else failed them" at bounding box center [1191, 303] width 515 height 45
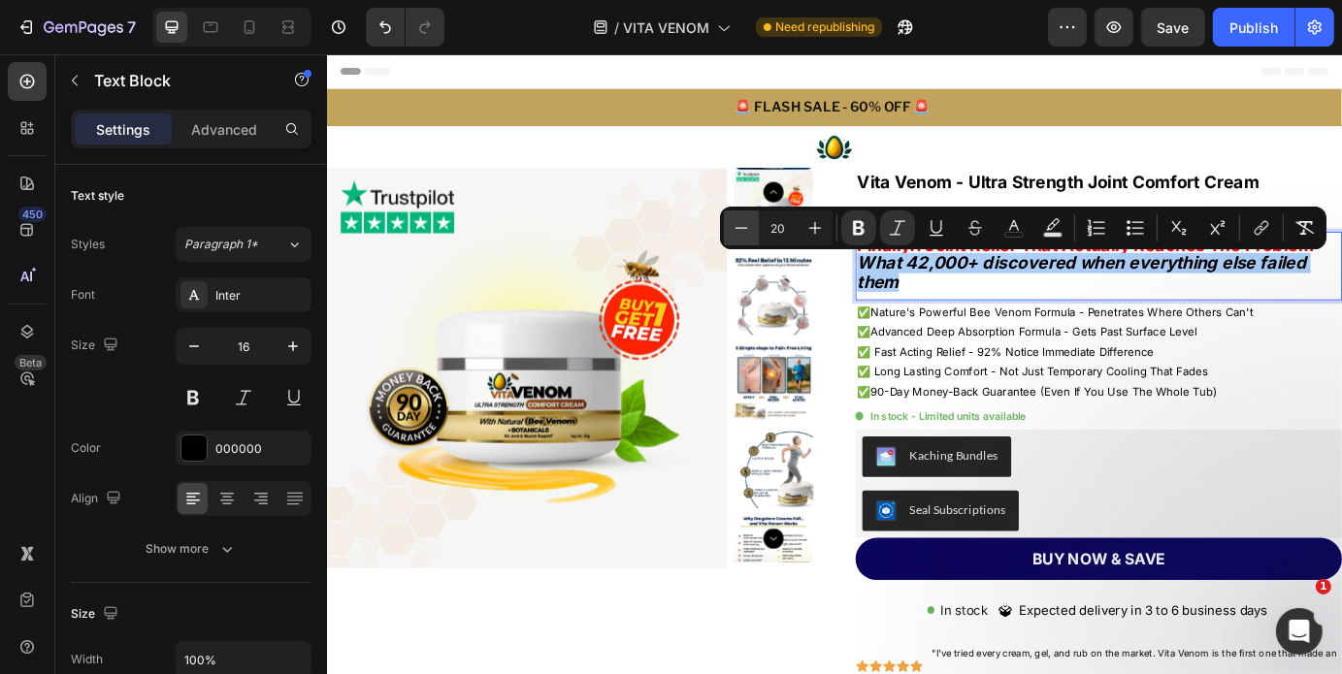
click at [746, 234] on icon "Editor contextual toolbar" at bounding box center [741, 227] width 19 height 19
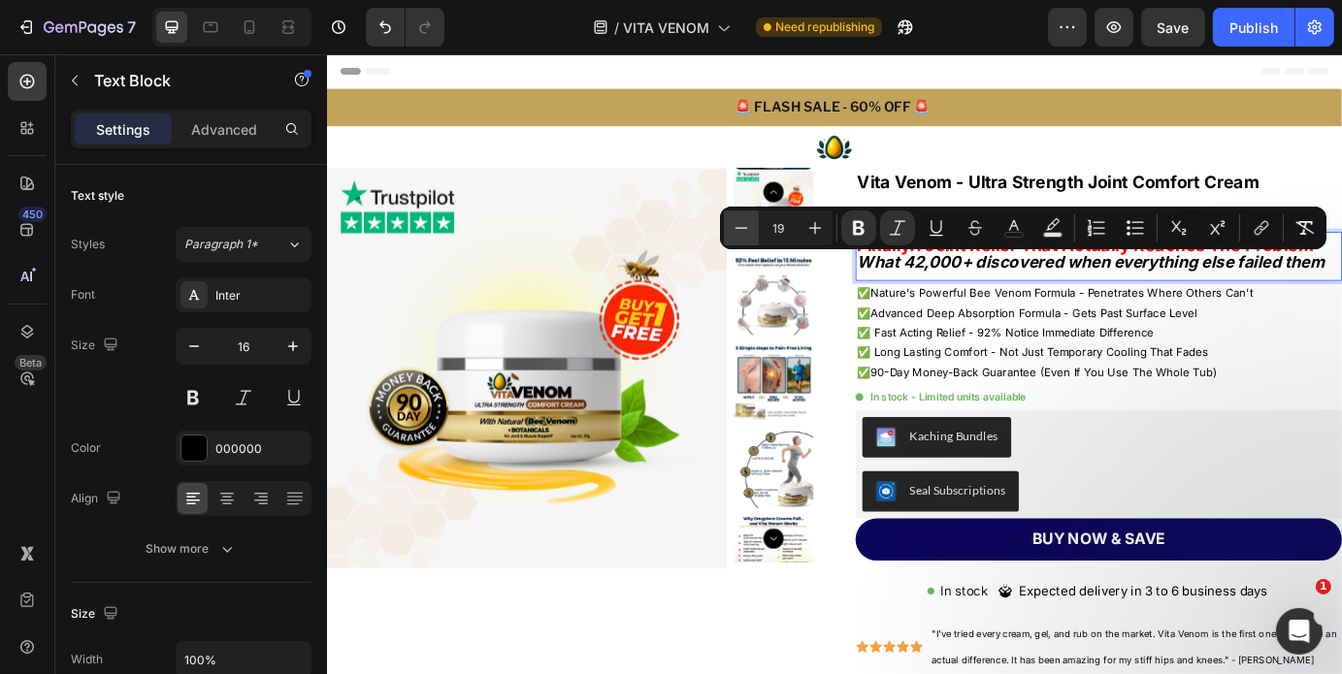
click at [746, 234] on icon "Editor contextual toolbar" at bounding box center [741, 227] width 19 height 19
type input "17"
click at [1015, 298] on strong "What 42,000+ discovered when everything else failed them" at bounding box center [1178, 292] width 488 height 19
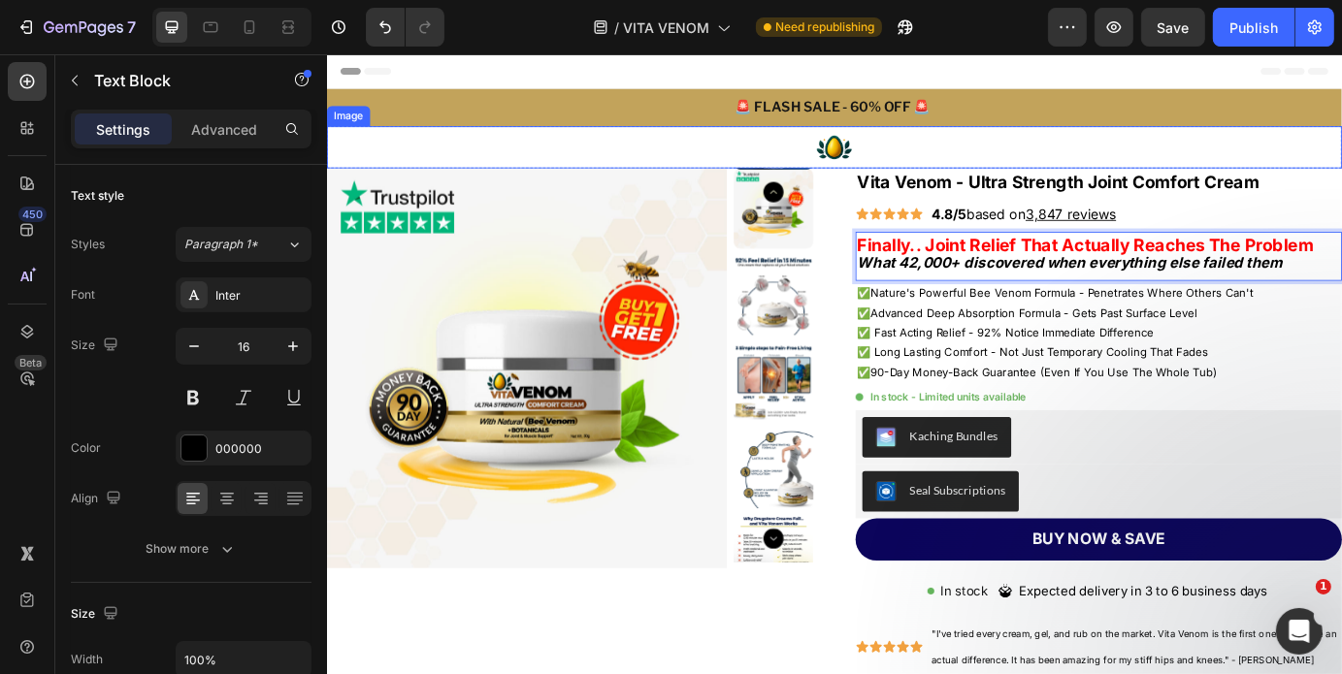
click at [1063, 160] on div at bounding box center [908, 160] width 1164 height 49
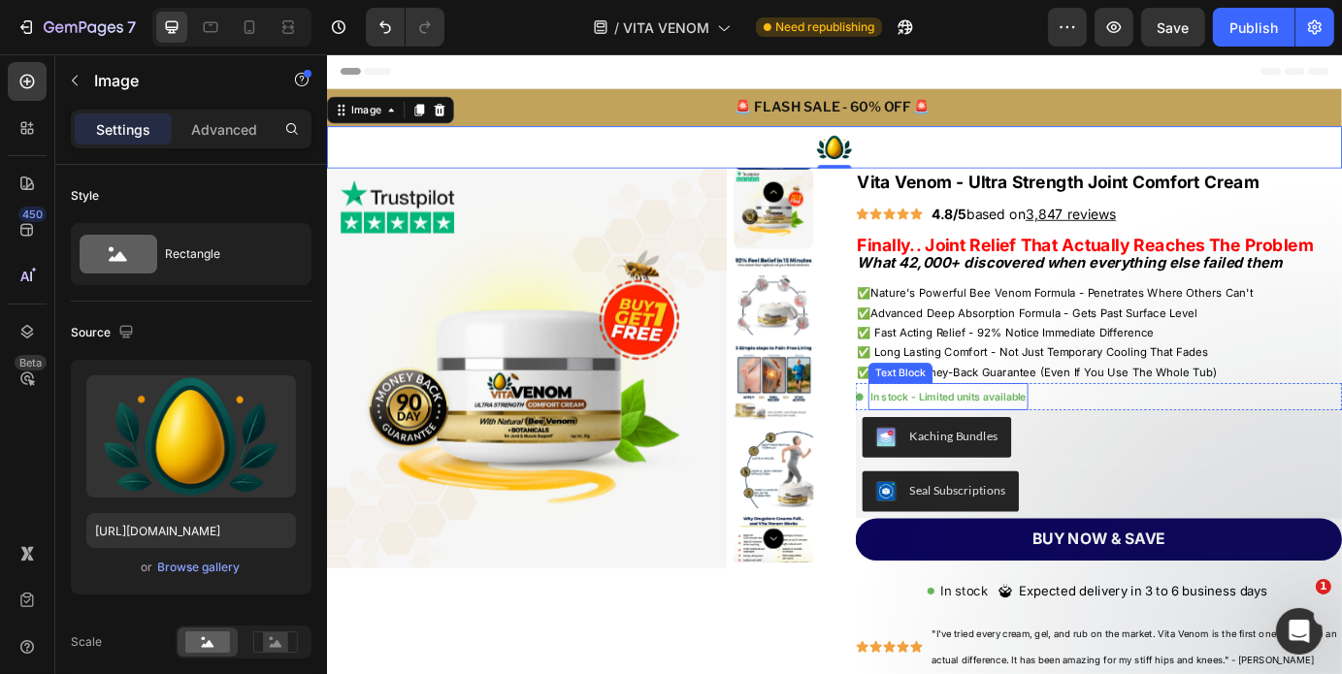
click at [992, 450] on span "In stock - Limited units available" at bounding box center [1039, 447] width 179 height 15
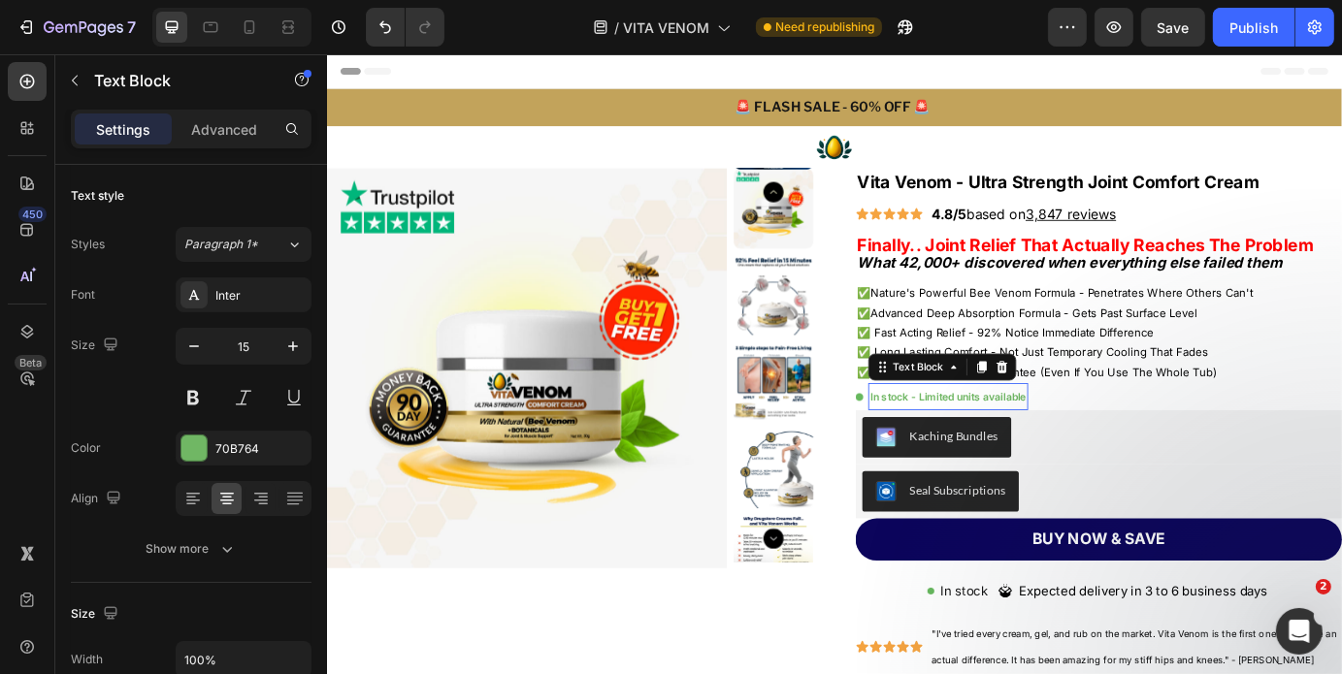
click at [992, 450] on span "In stock - Limited units available" at bounding box center [1039, 447] width 179 height 15
click at [1002, 452] on span "In stock - Limited units available" at bounding box center [1039, 447] width 179 height 15
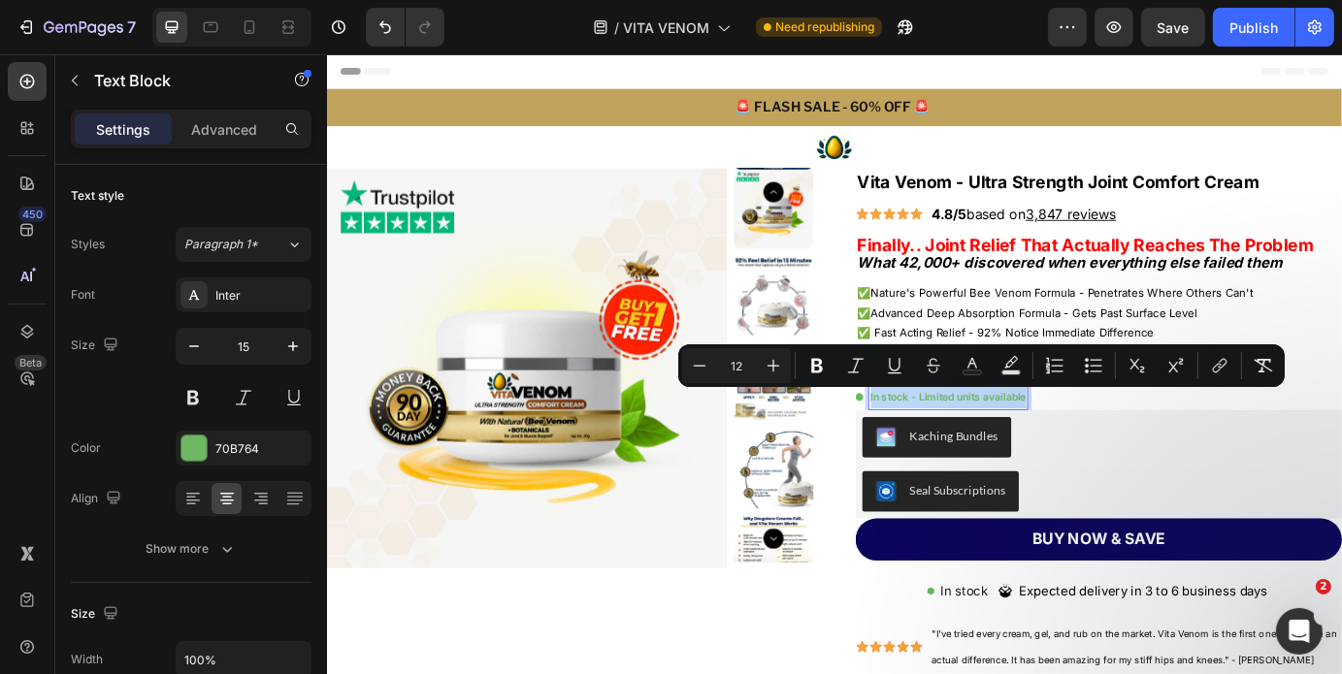
click at [1078, 460] on p "In stock - Limited units available" at bounding box center [1039, 446] width 180 height 27
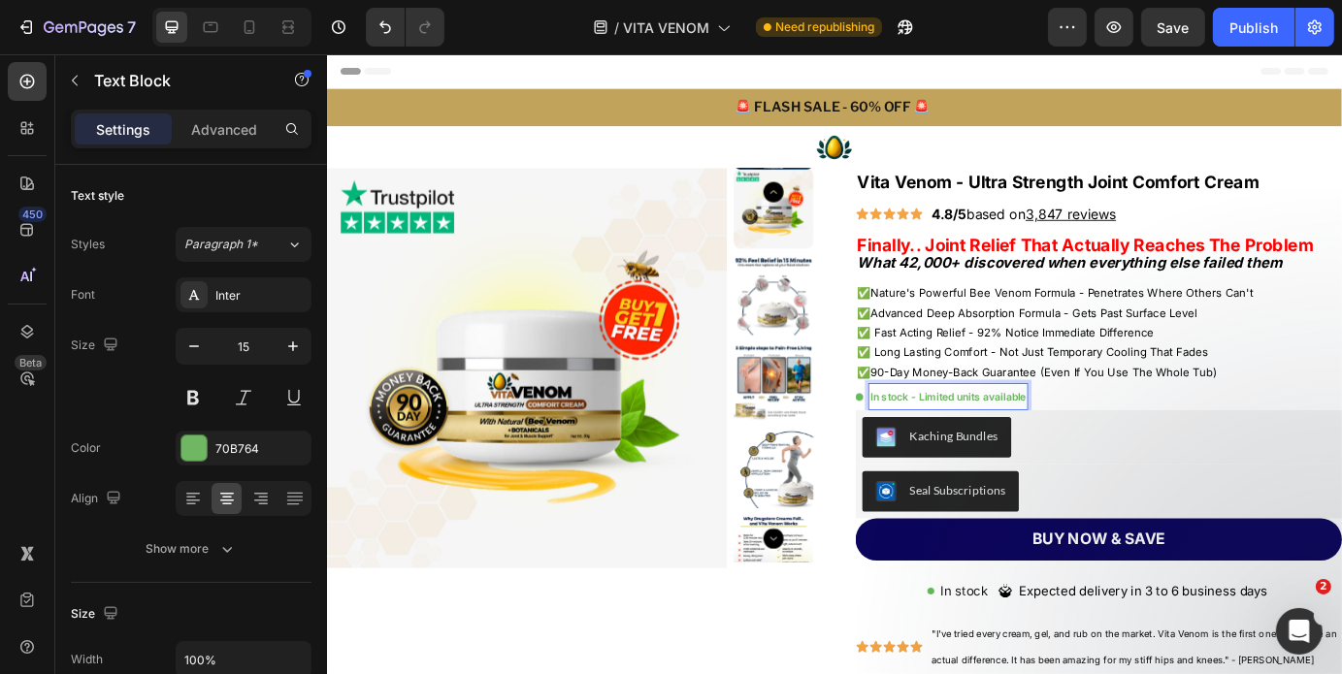
click at [1124, 446] on div "In stock - Limited units available" at bounding box center [1038, 446] width 183 height 31
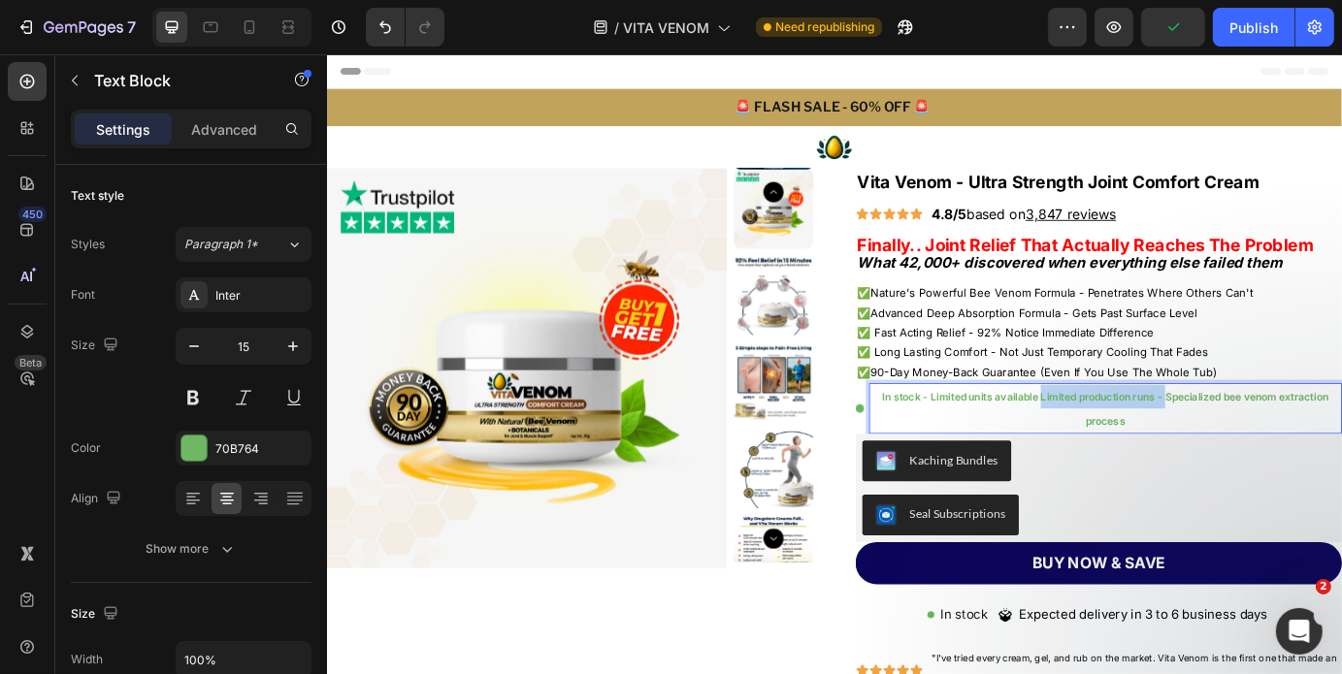
drag, startPoint x: 1277, startPoint y: 448, endPoint x: 1134, endPoint y: 451, distance: 142.7
click at [1134, 451] on span "In stock - Limited units available Limited production runs - Specialized bee ve…" at bounding box center [1219, 461] width 511 height 42
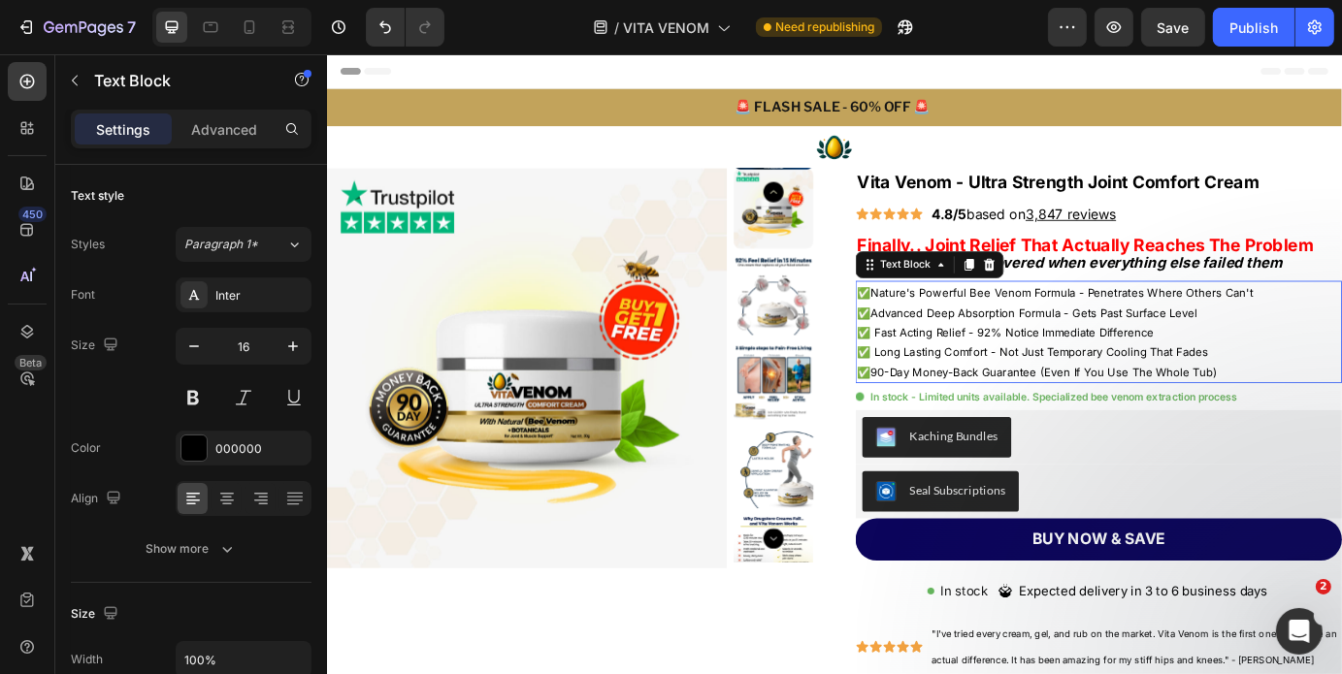
click at [1202, 352] on span "Advanced Deep Absorption Formula - Gets Past Surface Level" at bounding box center [1137, 351] width 375 height 16
click at [1290, 490] on div "Kaching Bundles" at bounding box center [1211, 493] width 542 height 47
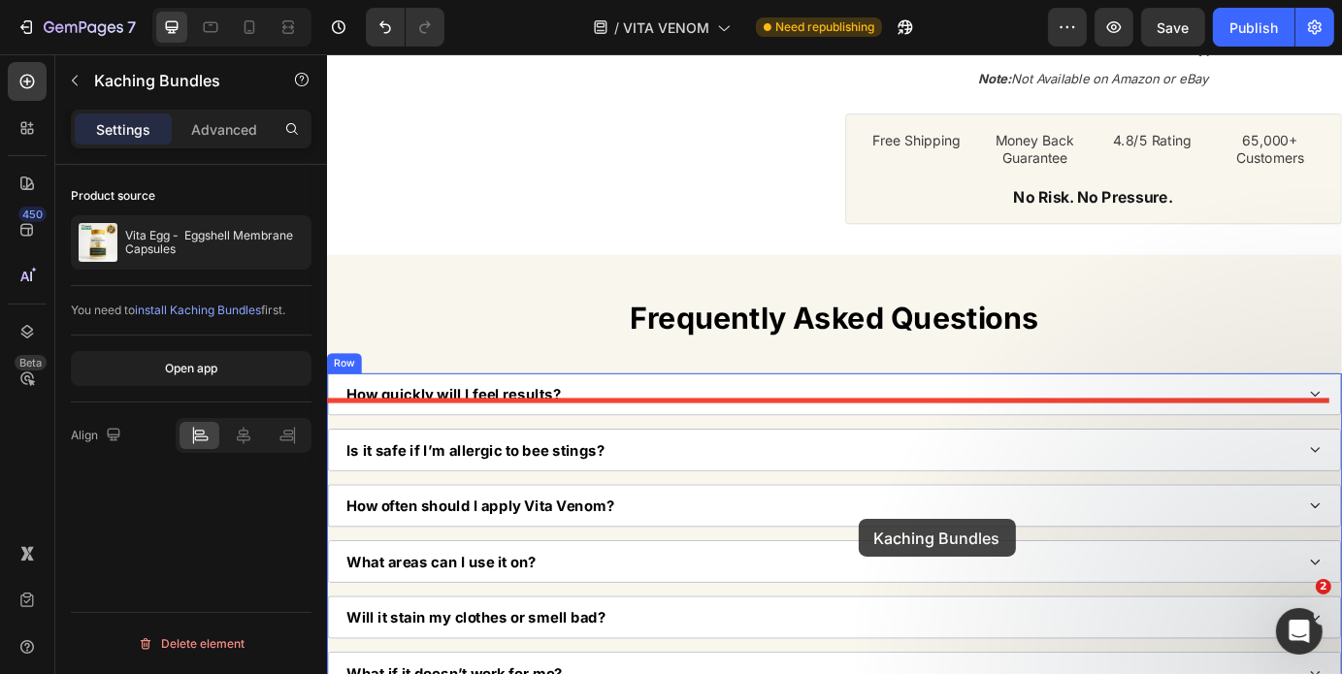
scroll to position [8828, 0]
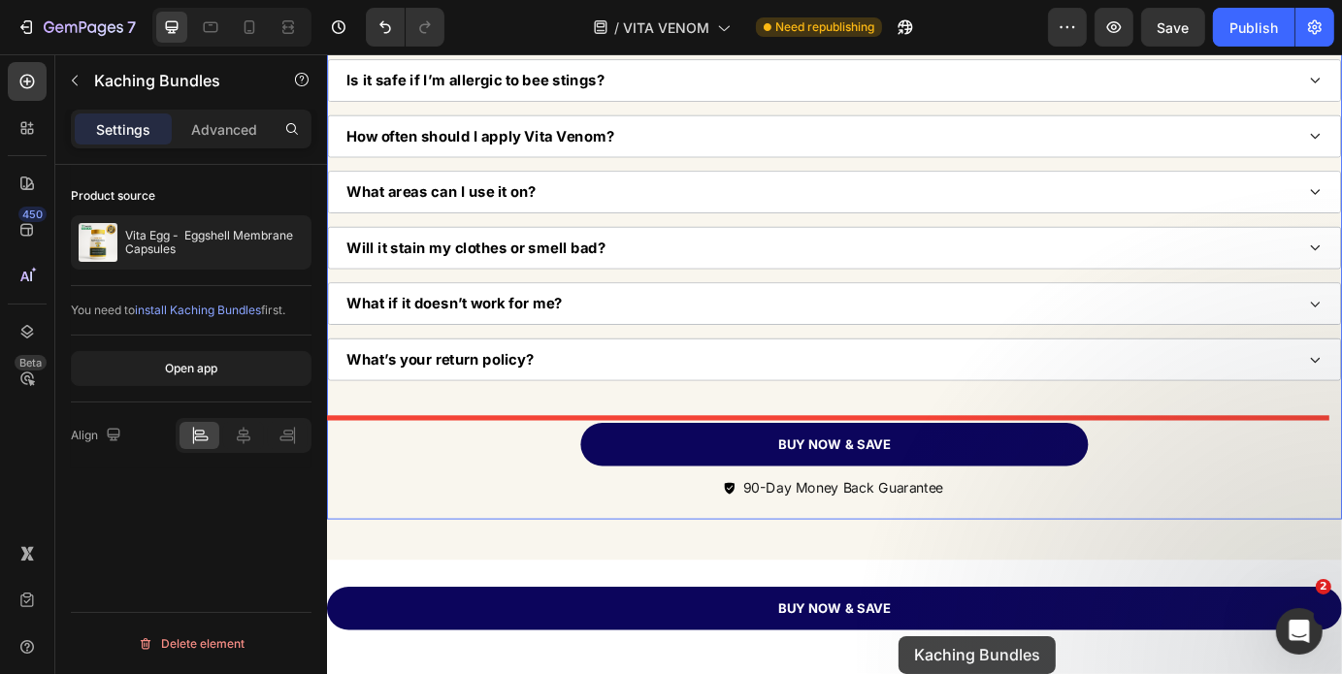
drag, startPoint x: 942, startPoint y: 453, endPoint x: 982, endPoint y: 721, distance: 270.8
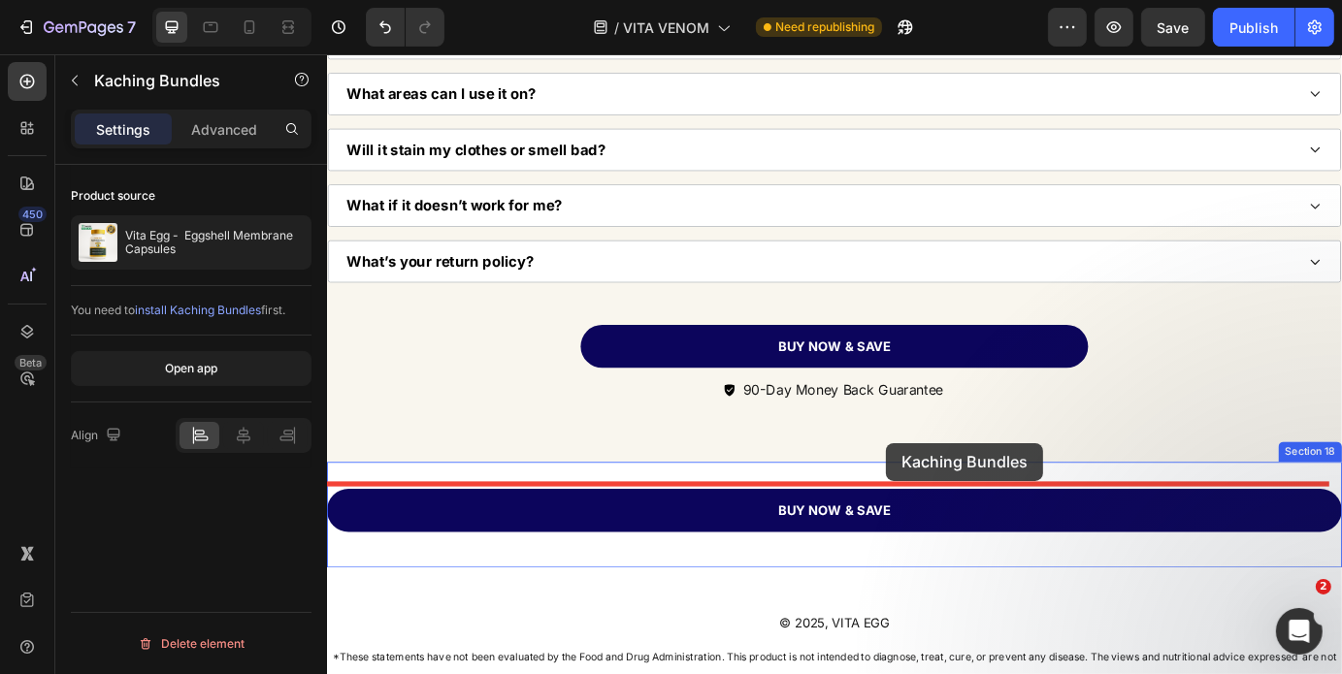
scroll to position [9371, 0]
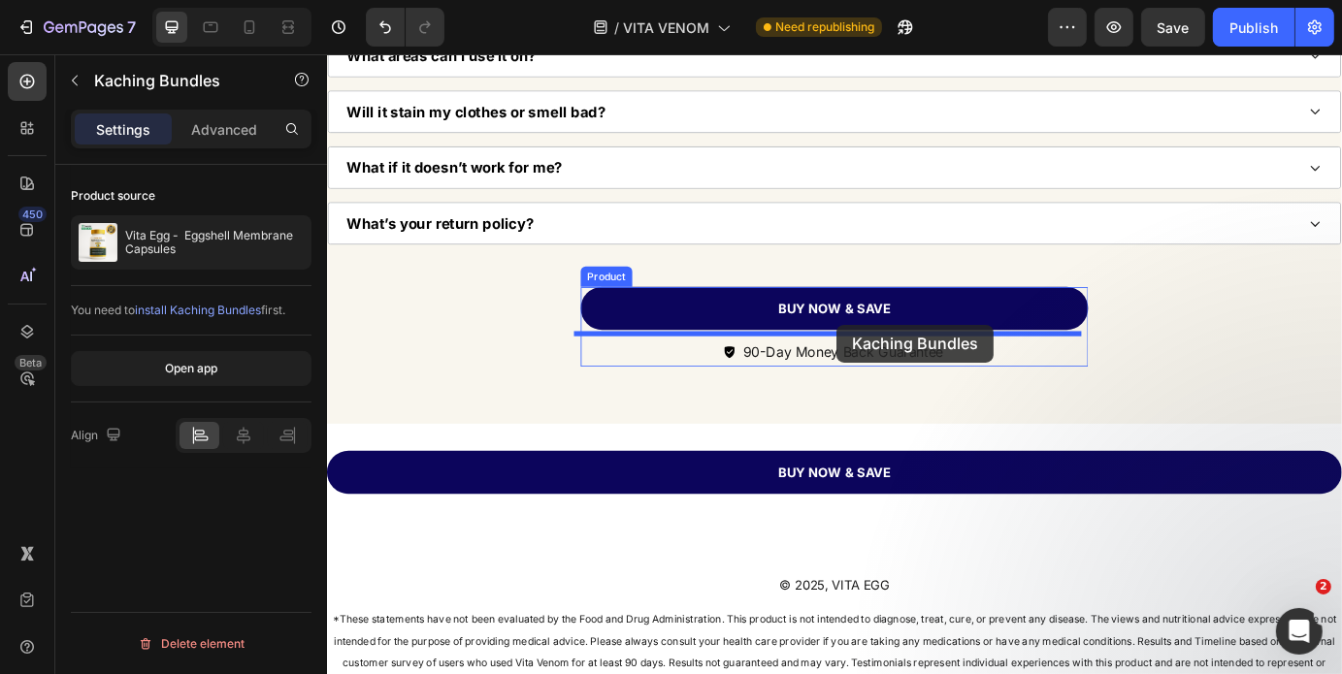
drag, startPoint x: 962, startPoint y: 456, endPoint x: 910, endPoint y: 364, distance: 105.6
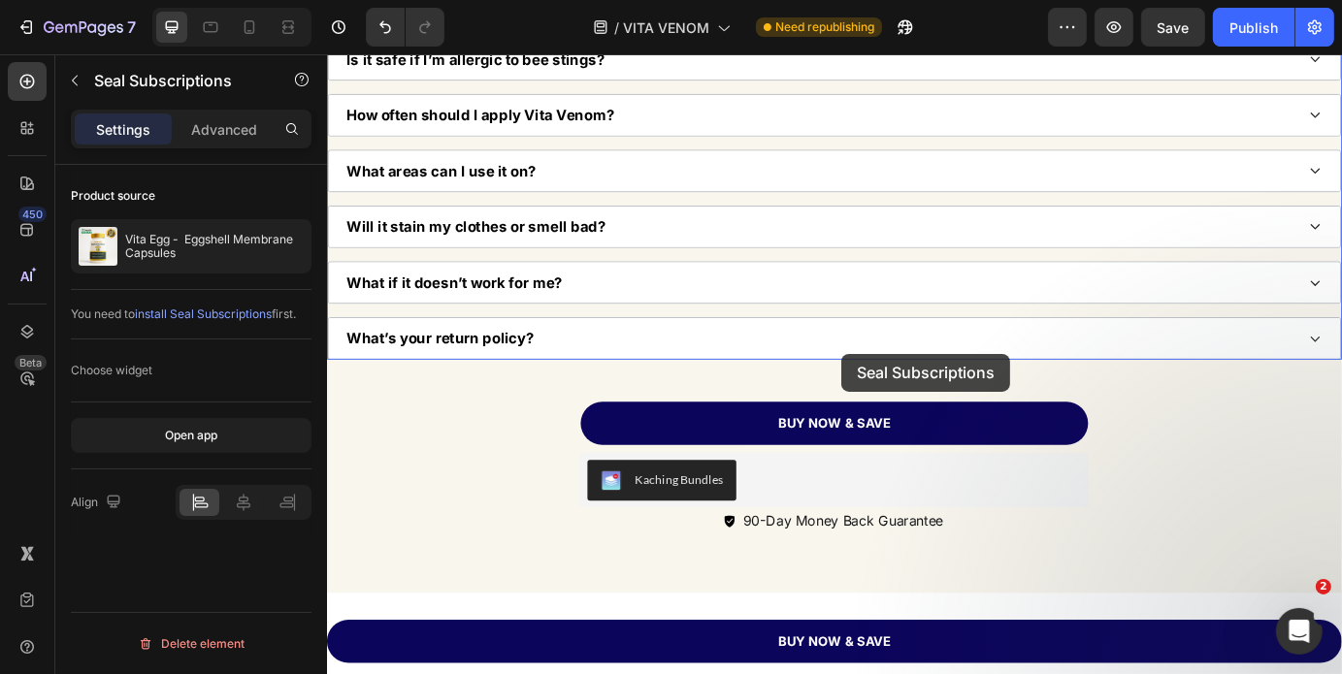
scroll to position [9228, 0]
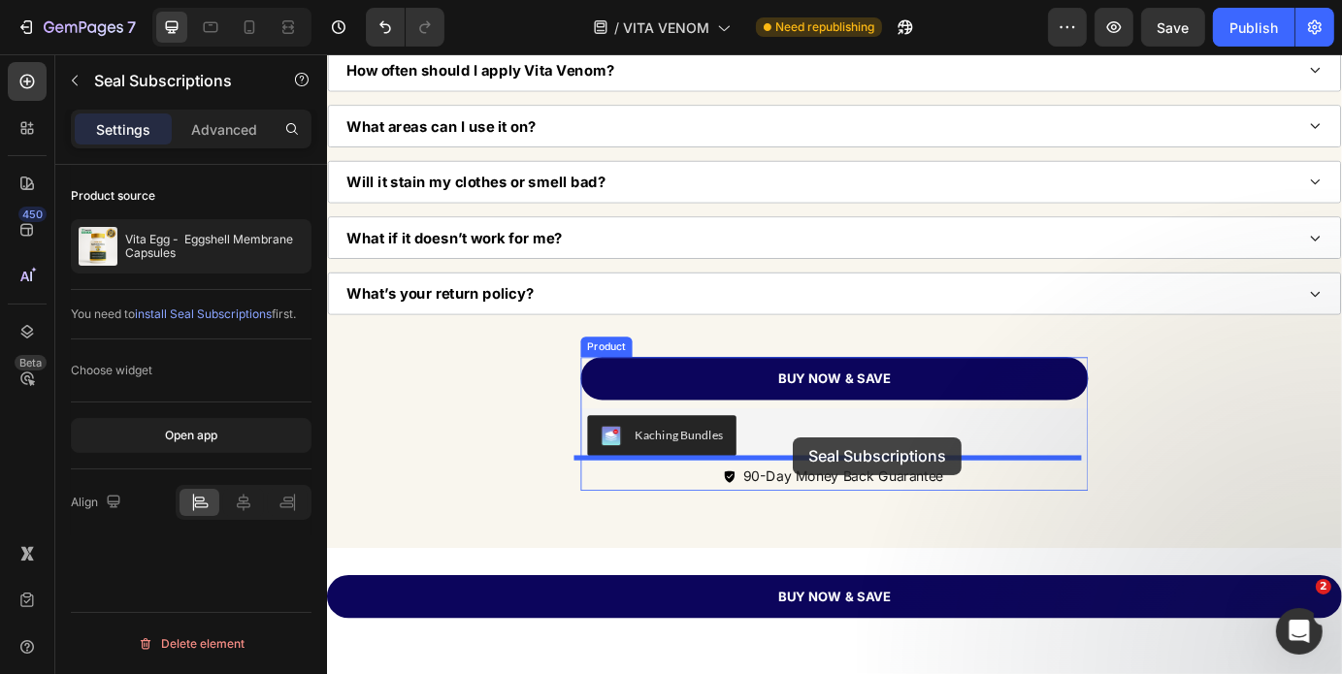
drag, startPoint x: 941, startPoint y: 445, endPoint x: 860, endPoint y: 493, distance: 94.4
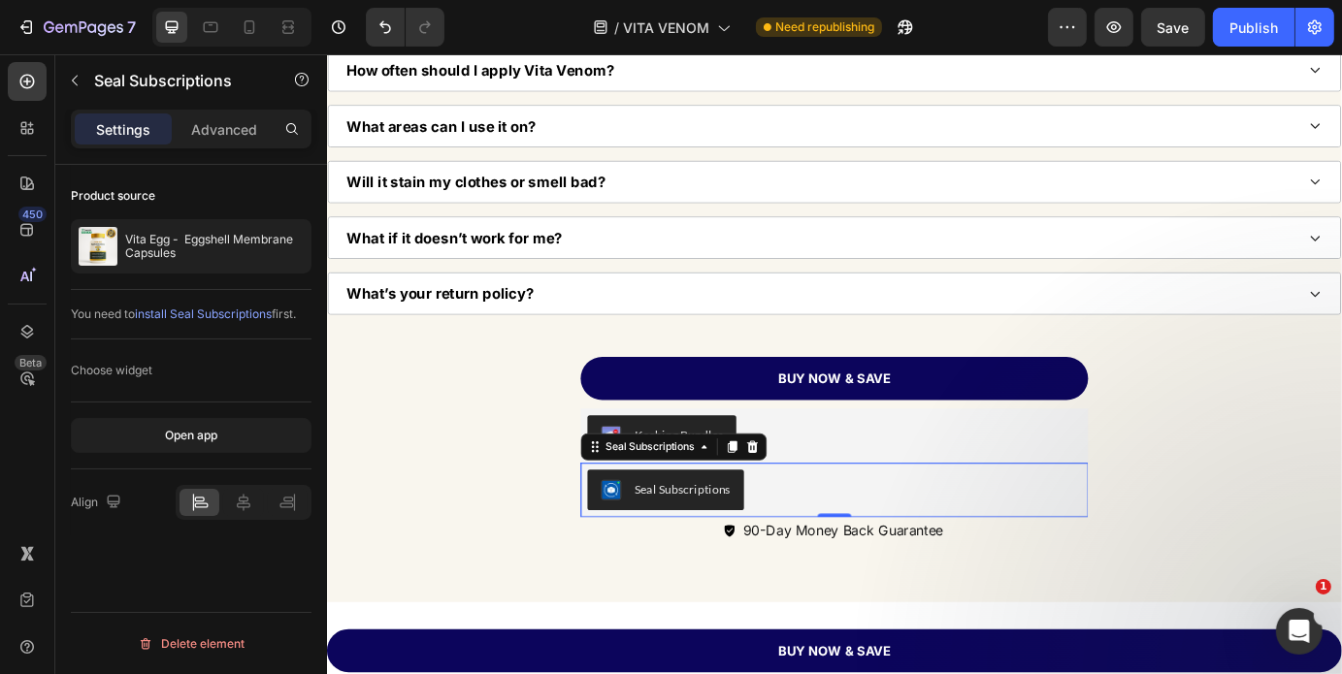
drag, startPoint x: 1656, startPoint y: 640, endPoint x: 1484, endPoint y: 660, distance: 173.8
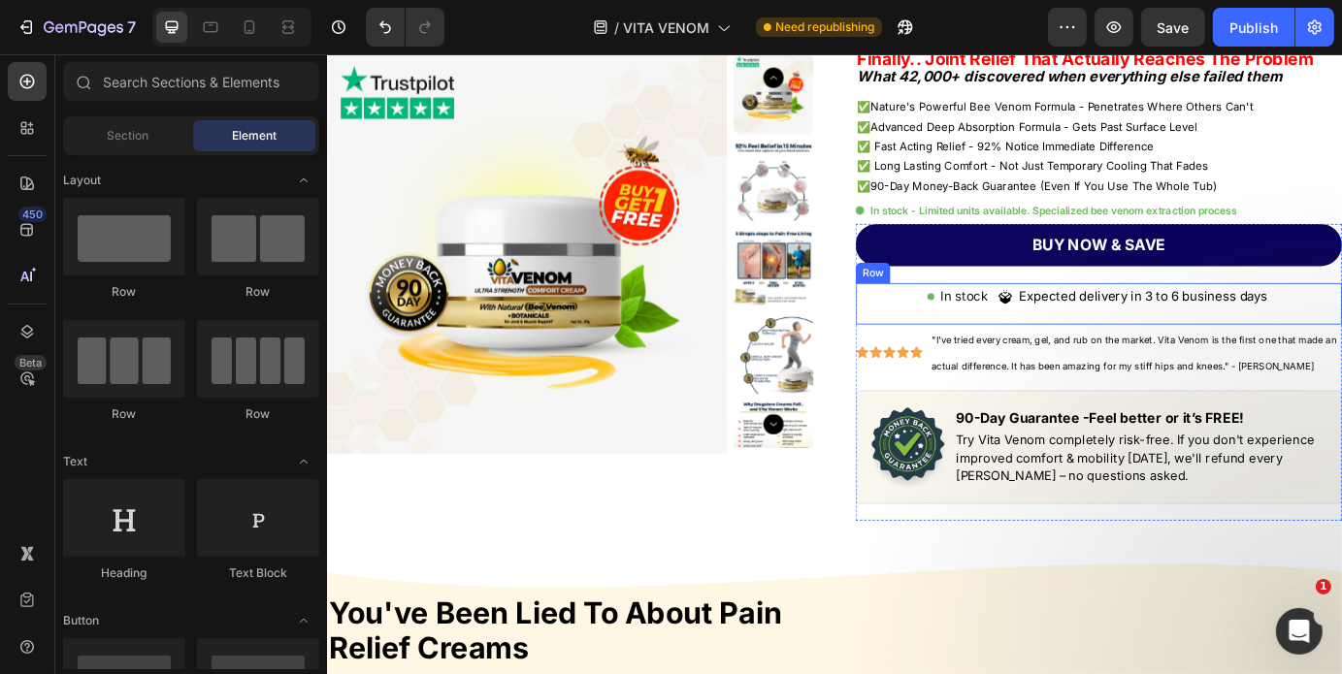
scroll to position [151, 0]
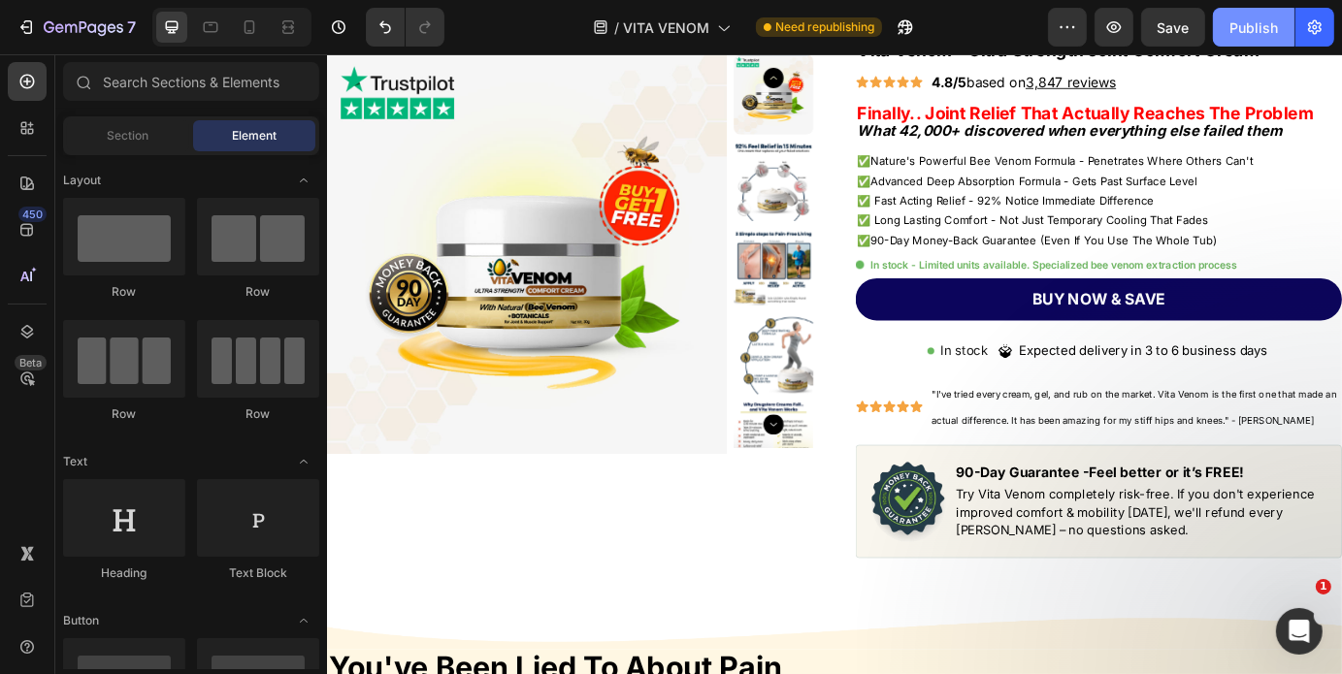
click at [1247, 28] on div "Publish" at bounding box center [1253, 27] width 49 height 20
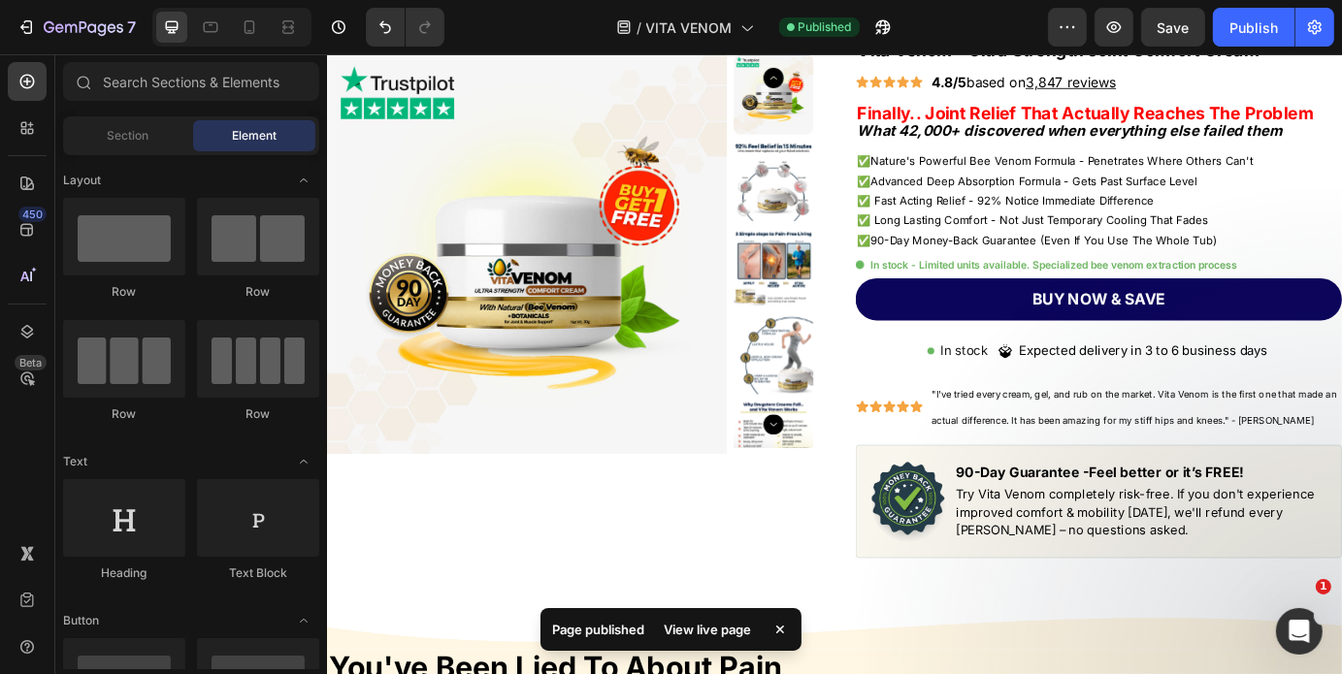
click at [705, 622] on div "View live page" at bounding box center [707, 629] width 111 height 27
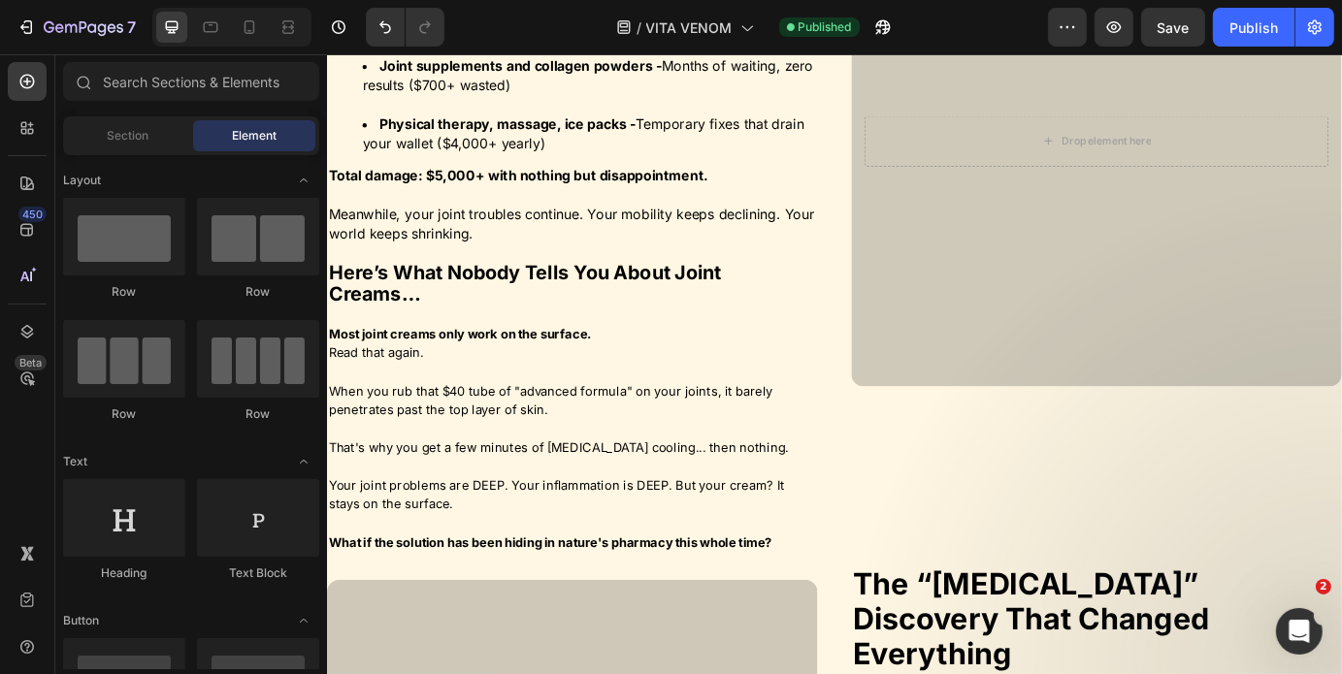
scroll to position [1142, 0]
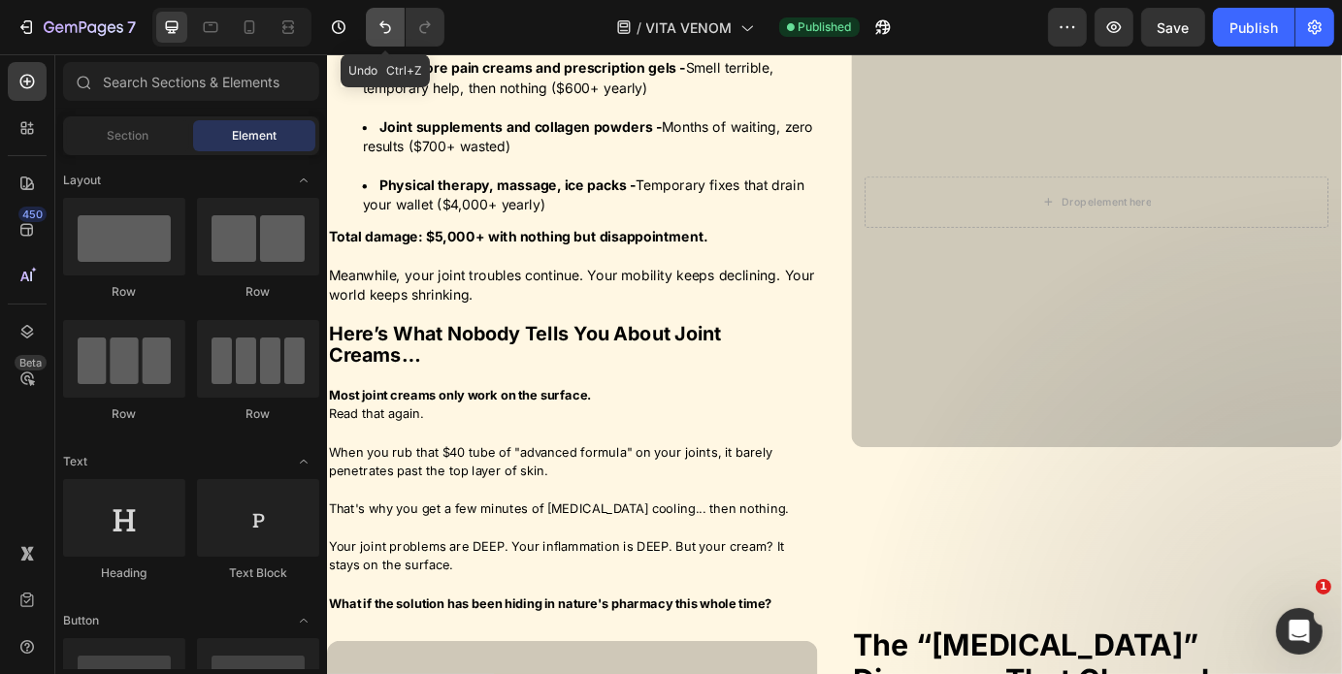
click at [382, 28] on icon "Undo/Redo" at bounding box center [385, 26] width 19 height 19
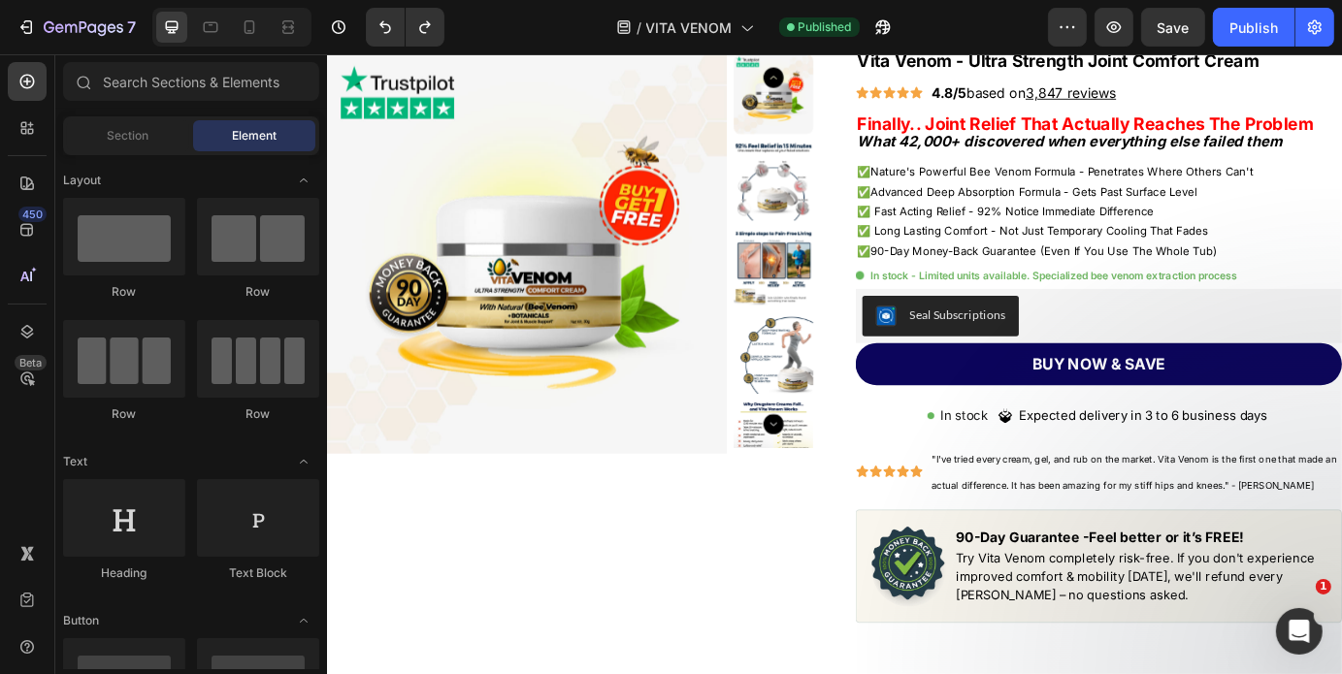
scroll to position [142, 0]
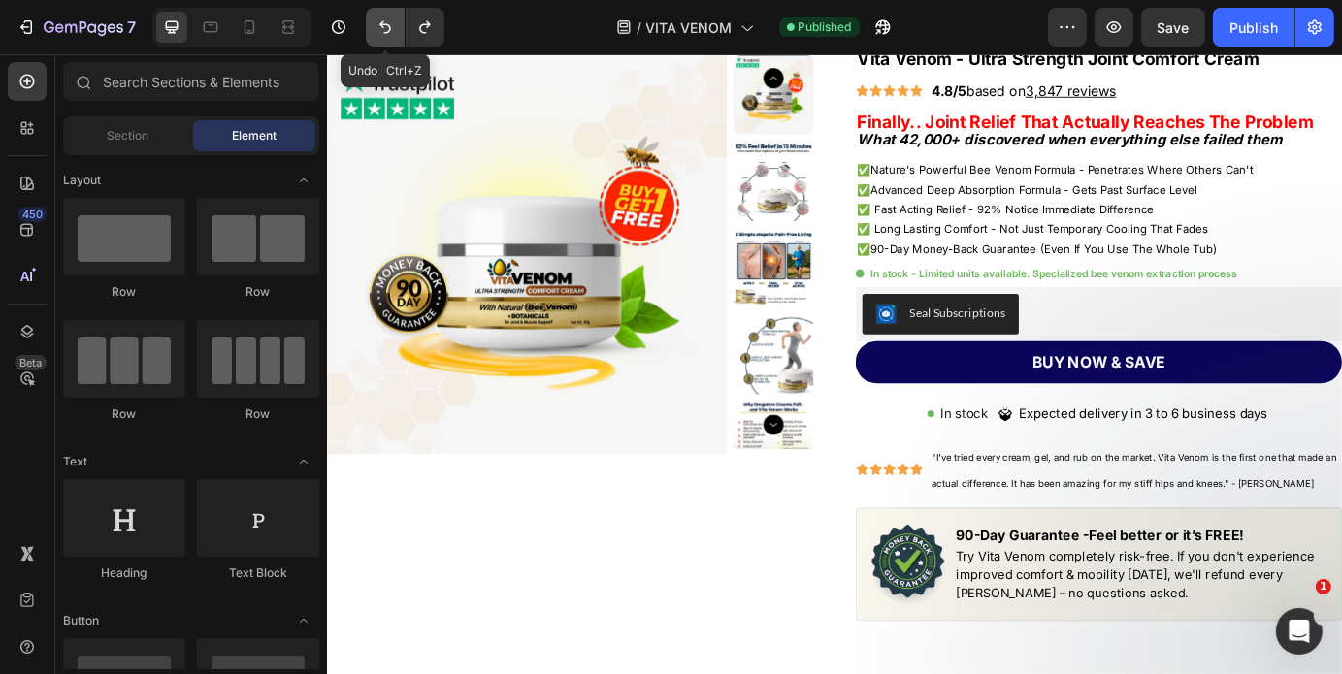
click at [379, 30] on icon "Undo/Redo" at bounding box center [385, 26] width 19 height 19
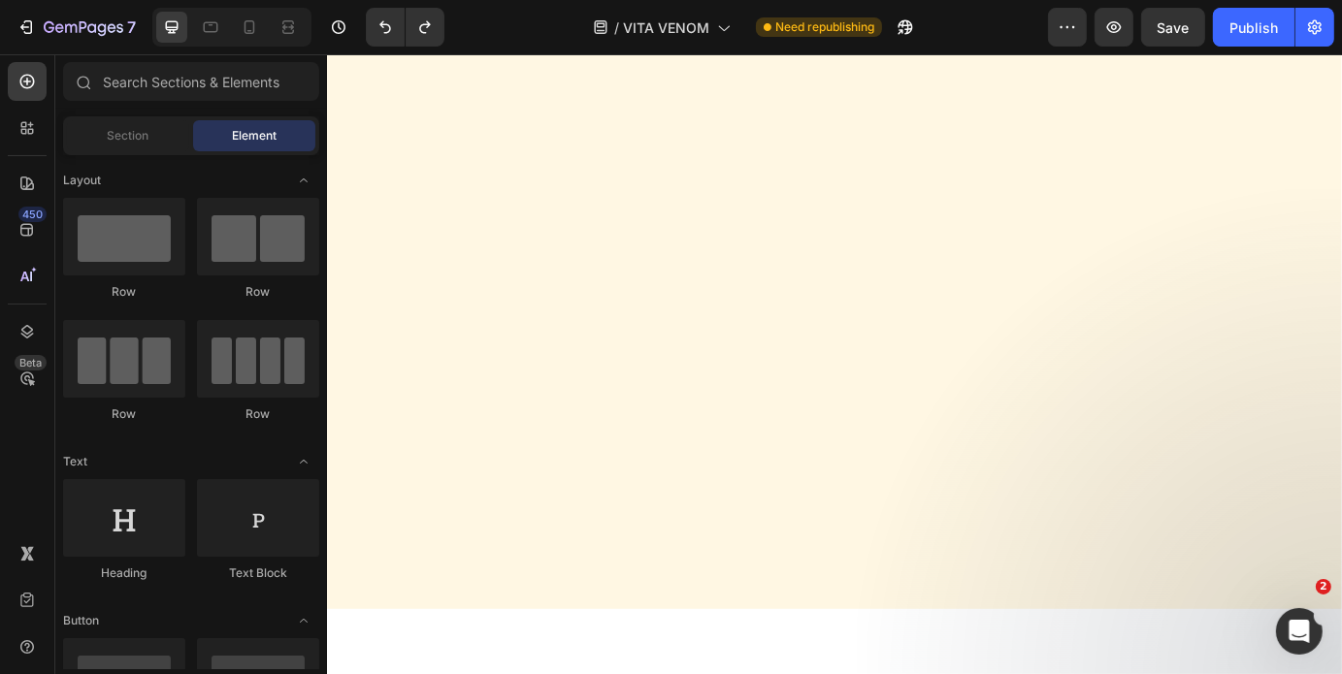
scroll to position [8615, 0]
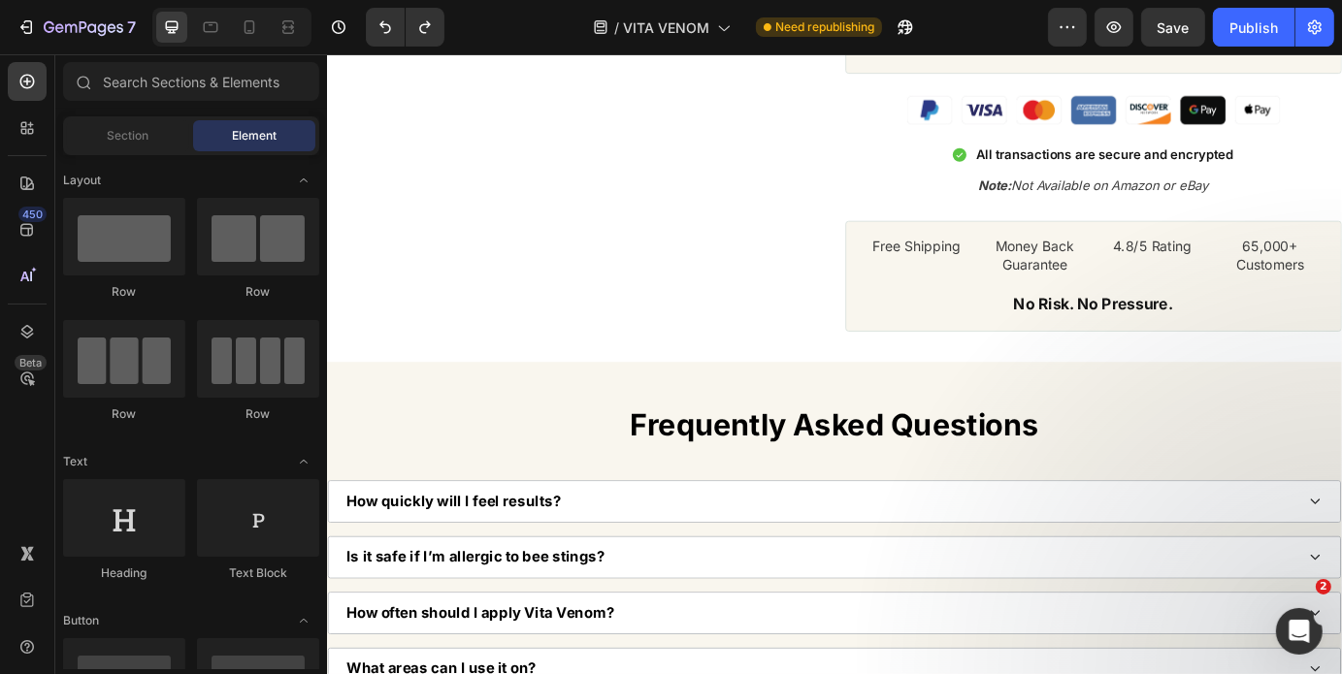
drag, startPoint x: 1487, startPoint y: 115, endPoint x: 1572, endPoint y: 101, distance: 86.6
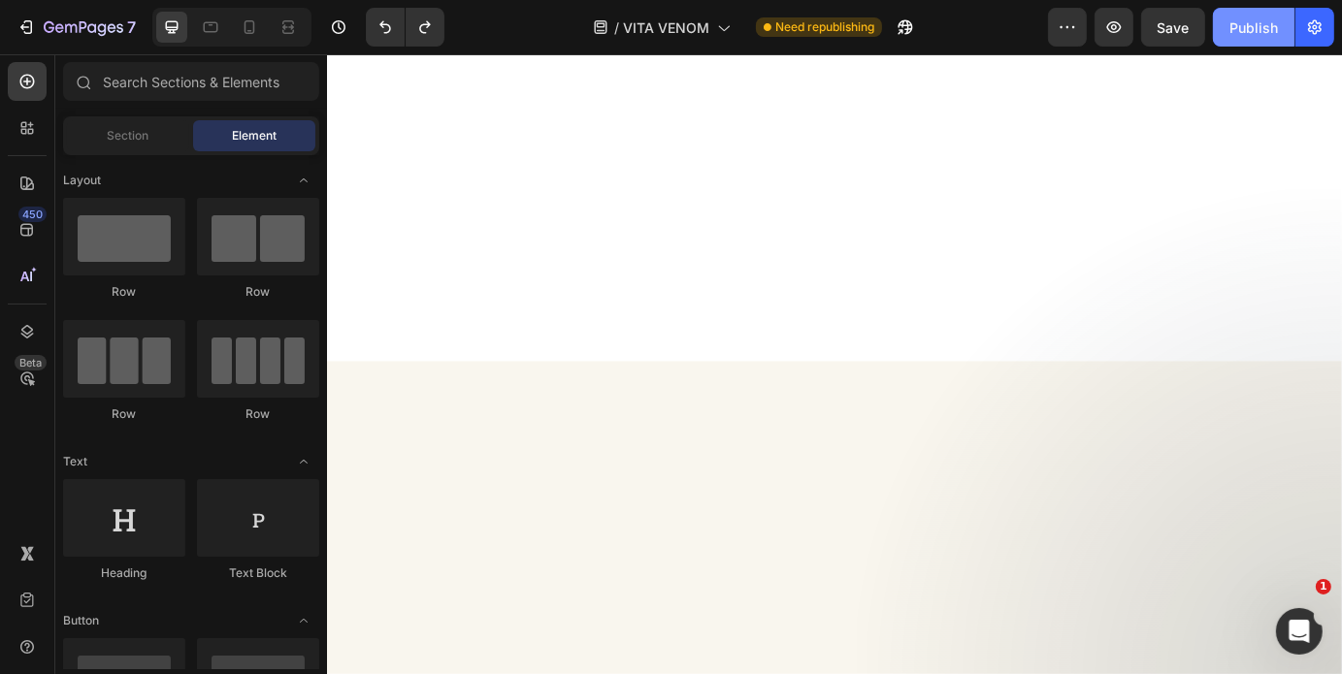
scroll to position [0, 0]
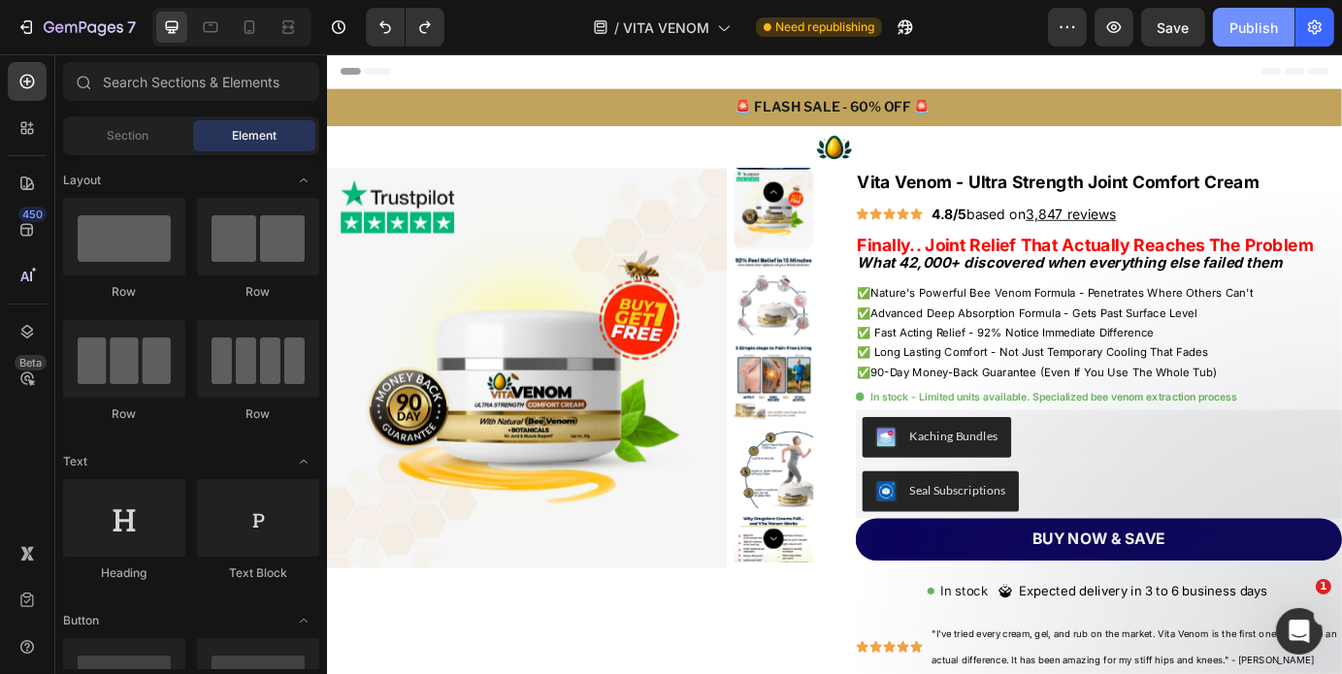
click at [1257, 36] on div "Publish" at bounding box center [1253, 27] width 49 height 20
